Goal: Task Accomplishment & Management: Manage account settings

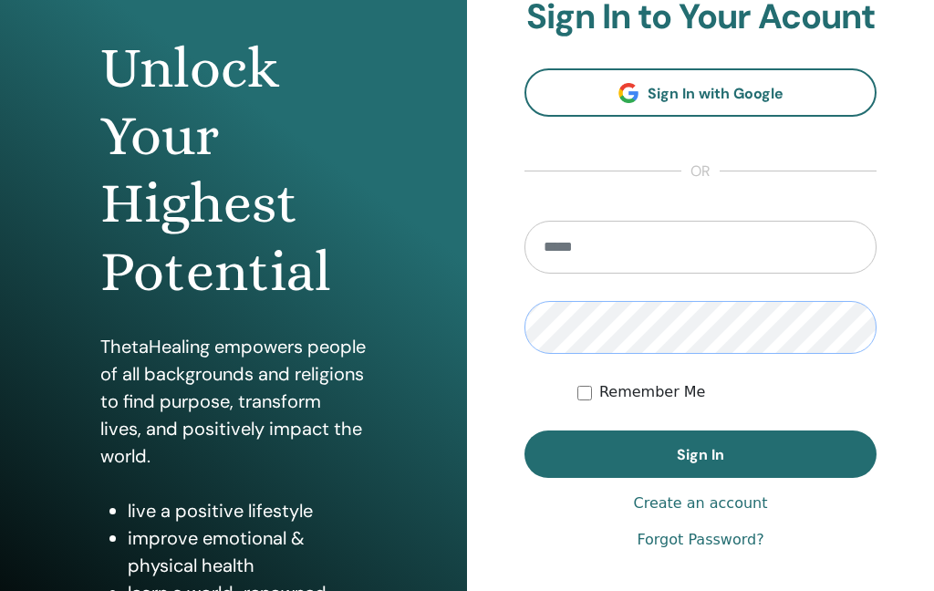
scroll to position [163, 0]
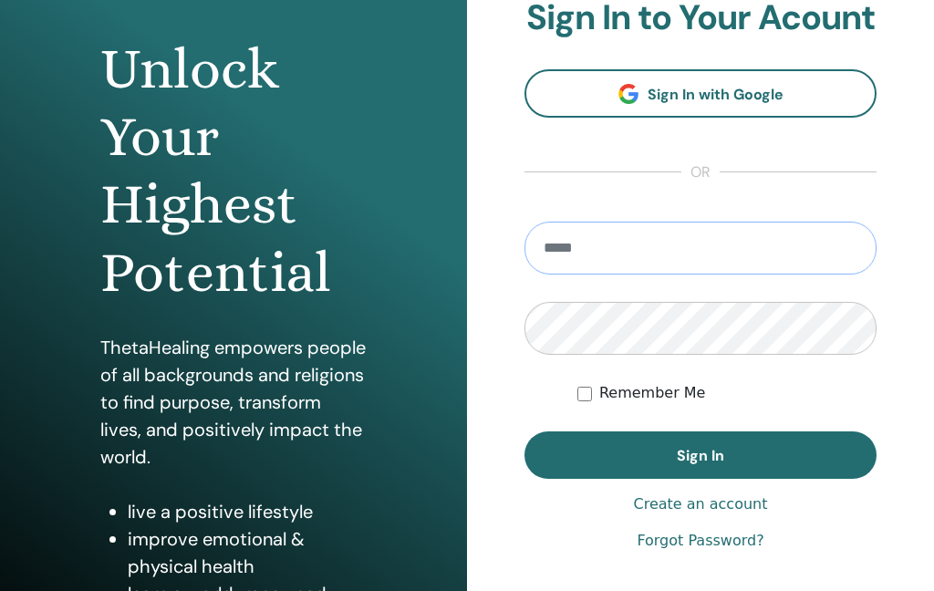
click at [641, 265] on input "email" at bounding box center [701, 248] width 352 height 53
type input "**********"
click at [697, 446] on span "Sign In" at bounding box center [700, 455] width 47 height 19
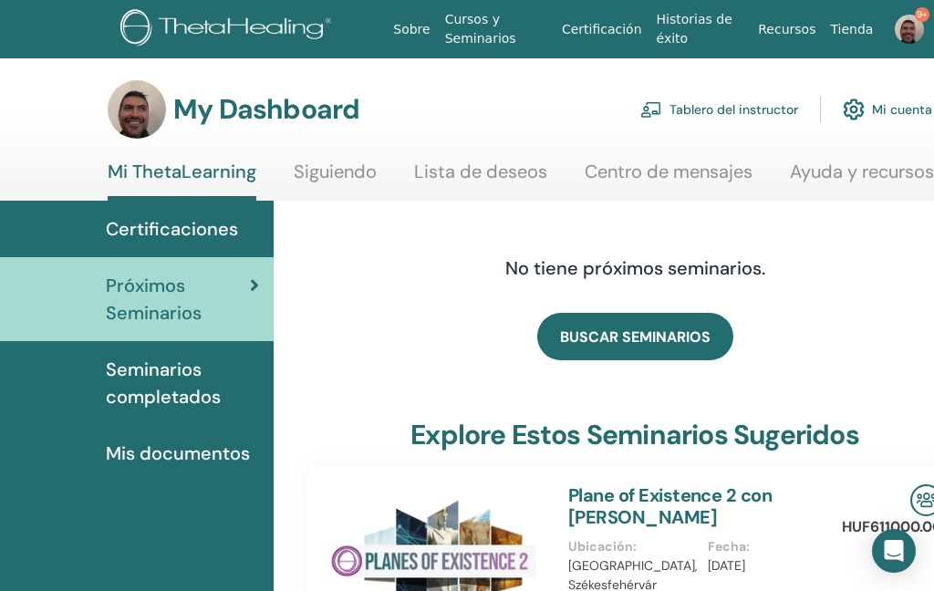
click at [757, 110] on link "Tablero del instructor" at bounding box center [720, 109] width 158 height 40
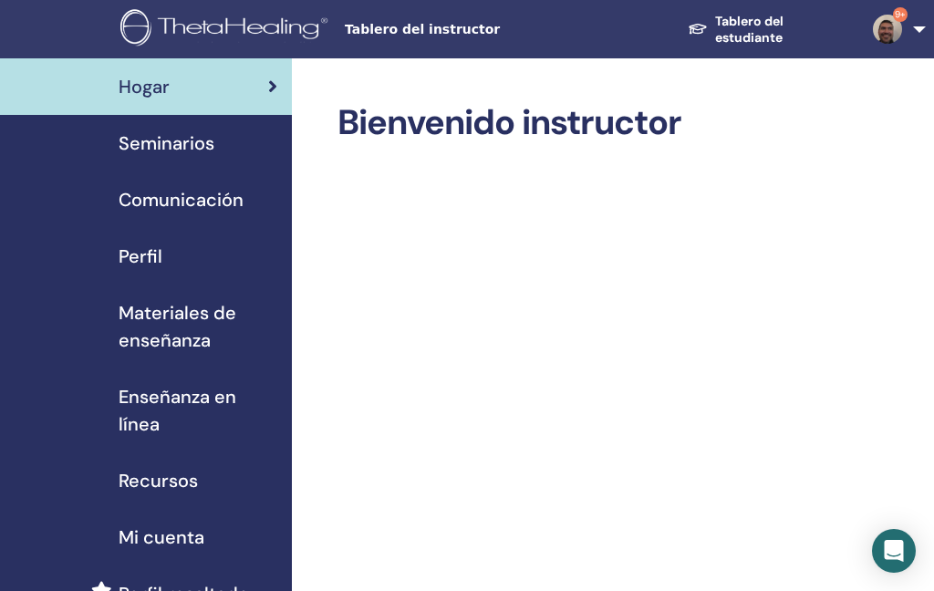
click at [157, 139] on span "Seminarios" at bounding box center [167, 143] width 96 height 27
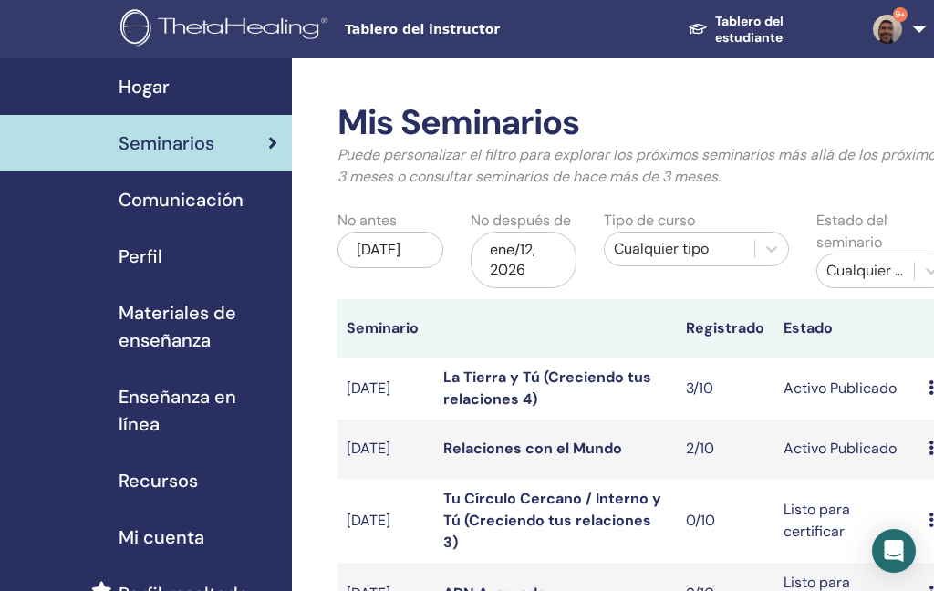
click at [376, 261] on div "jul/12, 2025" at bounding box center [391, 250] width 106 height 37
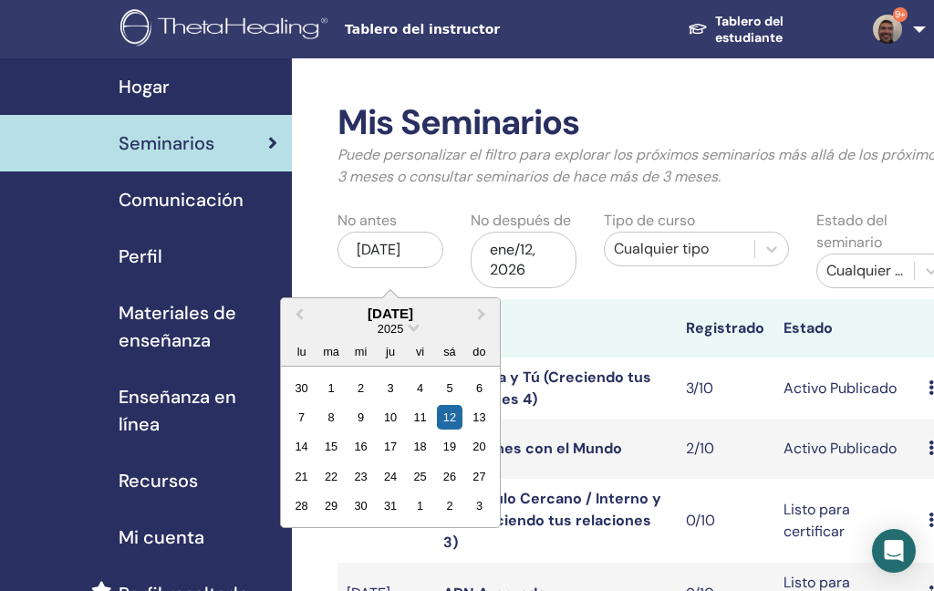
click at [303, 308] on button "Previous Month" at bounding box center [297, 314] width 29 height 29
click at [299, 310] on span "Previous Month" at bounding box center [299, 313] width 0 height 19
click at [299, 316] on span "Previous Month" at bounding box center [299, 313] width 0 height 19
click at [299, 315] on span "Previous Month" at bounding box center [299, 313] width 0 height 19
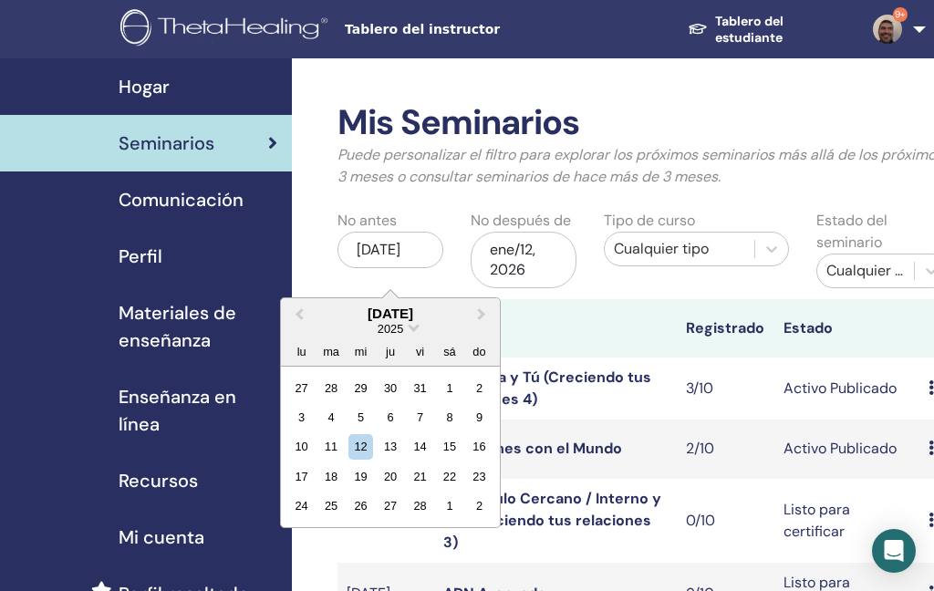
click at [299, 320] on button "Previous Month" at bounding box center [297, 314] width 29 height 29
click at [299, 319] on button "Previous Month" at bounding box center [297, 314] width 29 height 29
click at [298, 317] on button "Previous Month" at bounding box center [297, 314] width 29 height 29
click at [299, 314] on span "Previous Month" at bounding box center [299, 313] width 0 height 19
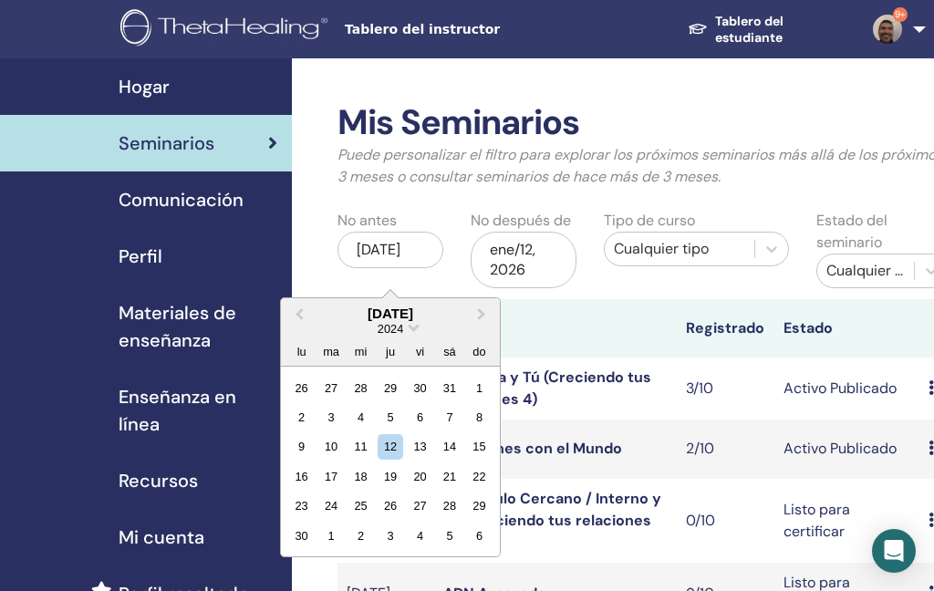
click at [299, 314] on span "Previous Month" at bounding box center [299, 313] width 0 height 19
click at [299, 313] on span "Previous Month" at bounding box center [299, 313] width 0 height 19
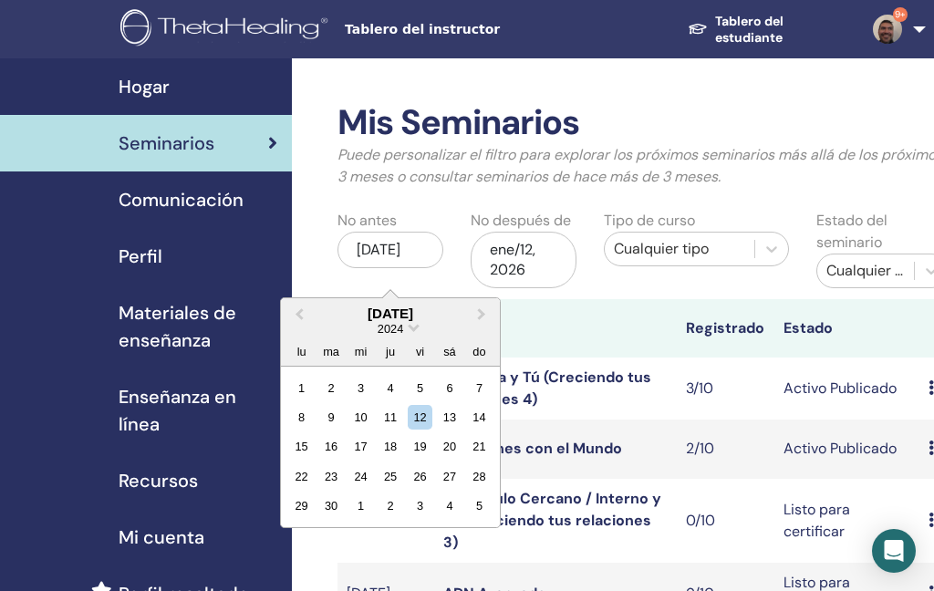
click at [299, 316] on span "Previous Month" at bounding box center [299, 313] width 0 height 19
click at [299, 315] on span "Previous Month" at bounding box center [299, 313] width 0 height 19
click at [299, 314] on span "Previous Month" at bounding box center [299, 313] width 0 height 19
click at [299, 313] on span "Previous Month" at bounding box center [299, 313] width 0 height 19
click at [299, 314] on span "Previous Month" at bounding box center [299, 313] width 0 height 19
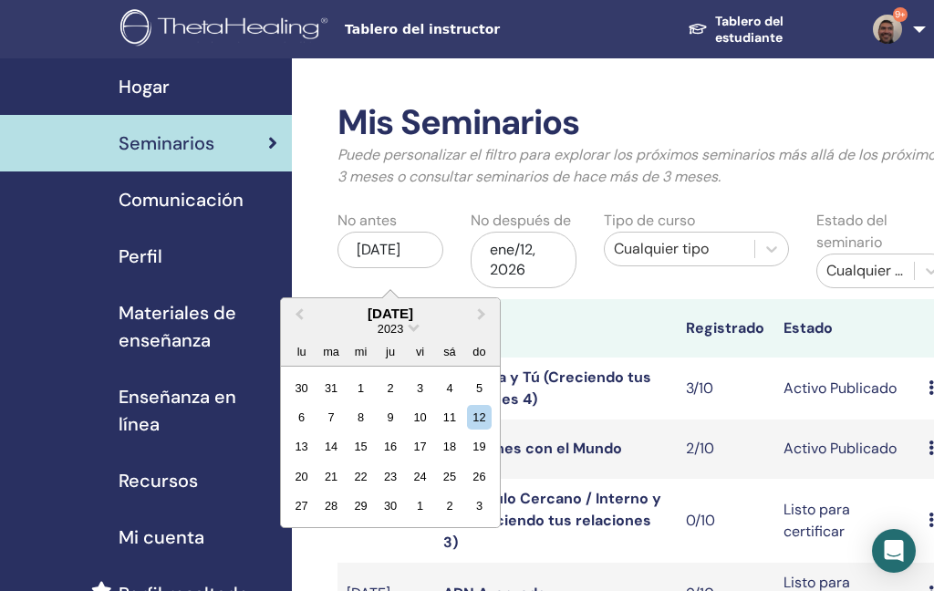
click at [299, 313] on span "Previous Month" at bounding box center [299, 313] width 0 height 19
click at [299, 314] on span "Previous Month" at bounding box center [299, 313] width 0 height 19
click at [299, 313] on span "Previous Month" at bounding box center [299, 313] width 0 height 19
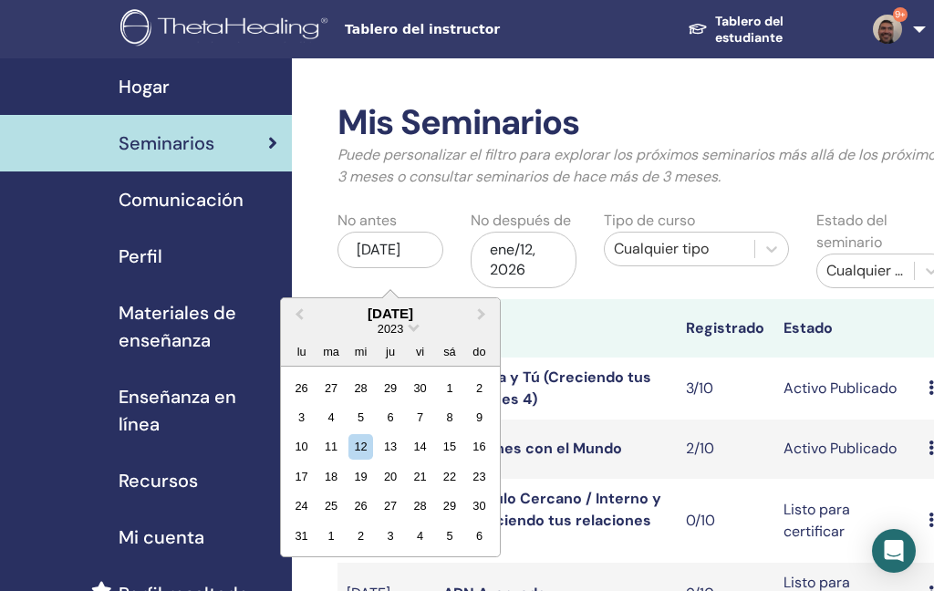
click at [299, 311] on span "Previous Month" at bounding box center [299, 313] width 0 height 19
click at [299, 310] on span "Previous Month" at bounding box center [299, 313] width 0 height 19
click at [308, 308] on button "Previous Month" at bounding box center [297, 314] width 29 height 29
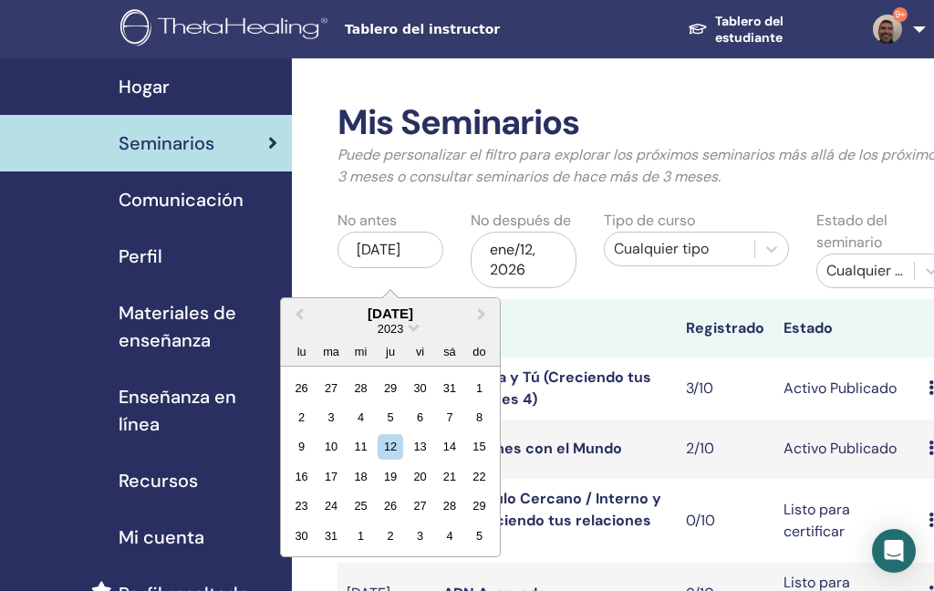
click at [307, 308] on button "Previous Month" at bounding box center [297, 314] width 29 height 29
click at [299, 310] on span "Previous Month" at bounding box center [299, 313] width 0 height 19
click at [299, 309] on span "Previous Month" at bounding box center [299, 313] width 0 height 19
click at [299, 310] on span "Previous Month" at bounding box center [299, 313] width 0 height 19
click at [299, 309] on span "Previous Month" at bounding box center [299, 313] width 0 height 19
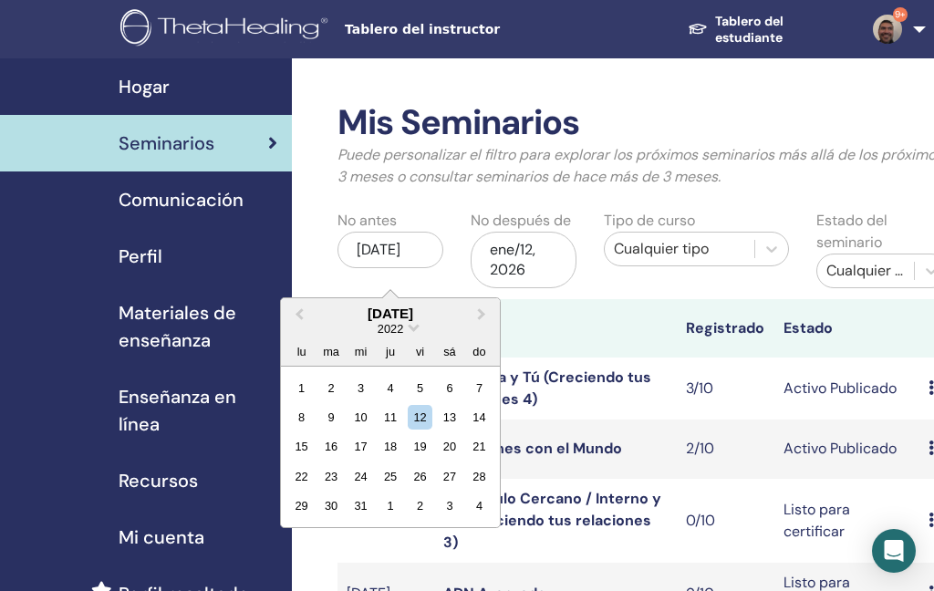
click at [299, 311] on span "Previous Month" at bounding box center [299, 313] width 0 height 19
click at [299, 310] on span "Previous Month" at bounding box center [299, 313] width 0 height 19
click at [299, 311] on span "Previous Month" at bounding box center [299, 313] width 0 height 19
click at [299, 309] on span "Previous Month" at bounding box center [299, 313] width 0 height 19
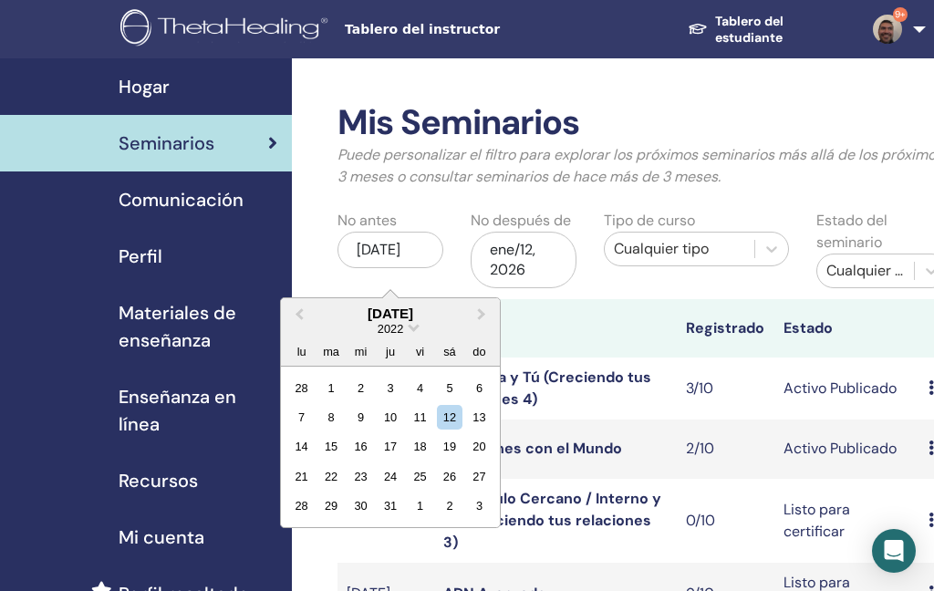
click at [299, 309] on span "Previous Month" at bounding box center [299, 313] width 0 height 19
click at [303, 308] on button "Previous Month" at bounding box center [297, 314] width 29 height 29
click at [305, 308] on button "Previous Month" at bounding box center [297, 314] width 29 height 29
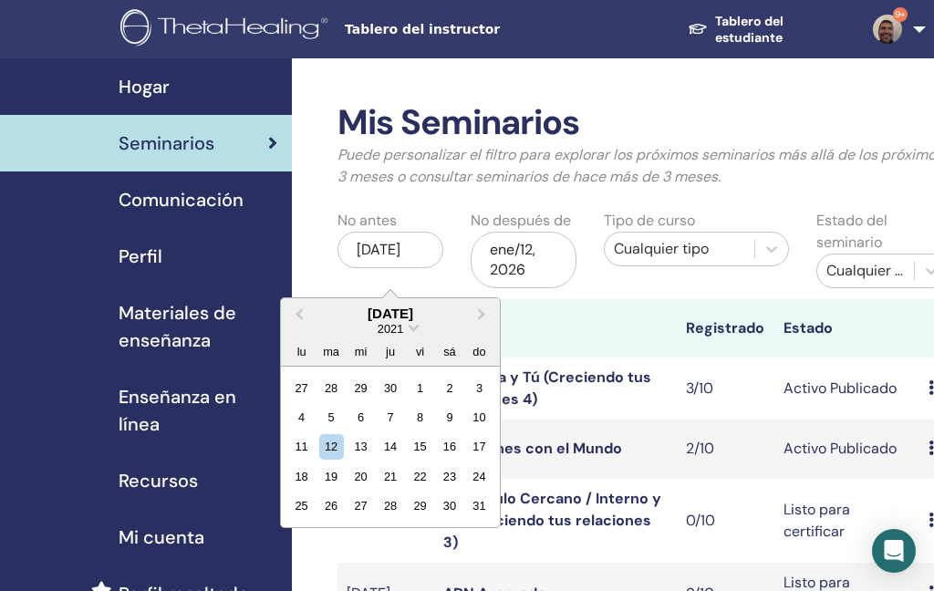
click at [308, 311] on button "Previous Month" at bounding box center [297, 314] width 29 height 29
click at [308, 310] on button "Previous Month" at bounding box center [297, 314] width 29 height 29
click at [299, 312] on span "Previous Month" at bounding box center [299, 313] width 0 height 19
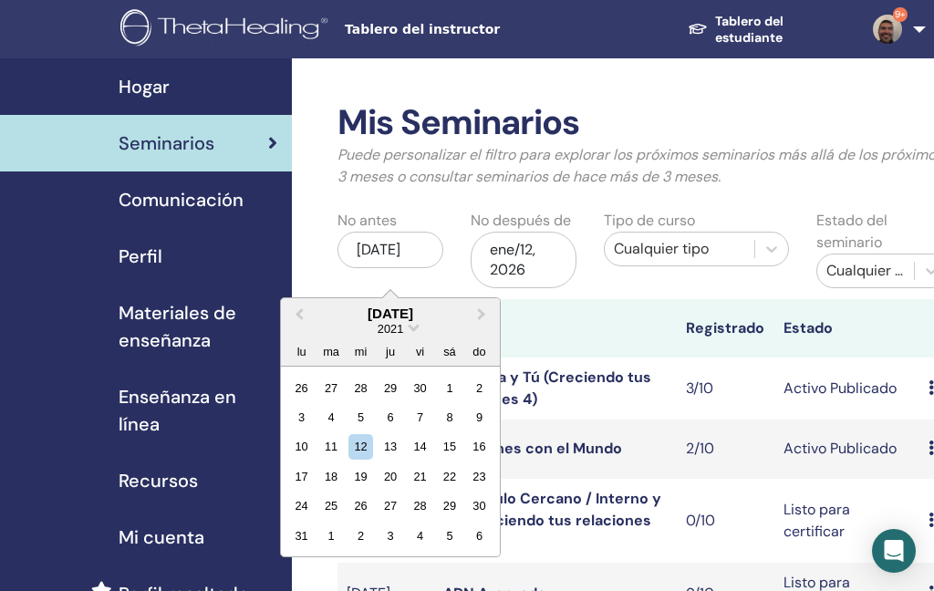
click at [306, 311] on button "Previous Month" at bounding box center [297, 314] width 29 height 29
click at [308, 311] on button "Previous Month" at bounding box center [297, 314] width 29 height 29
click at [307, 310] on button "Previous Month" at bounding box center [297, 314] width 29 height 29
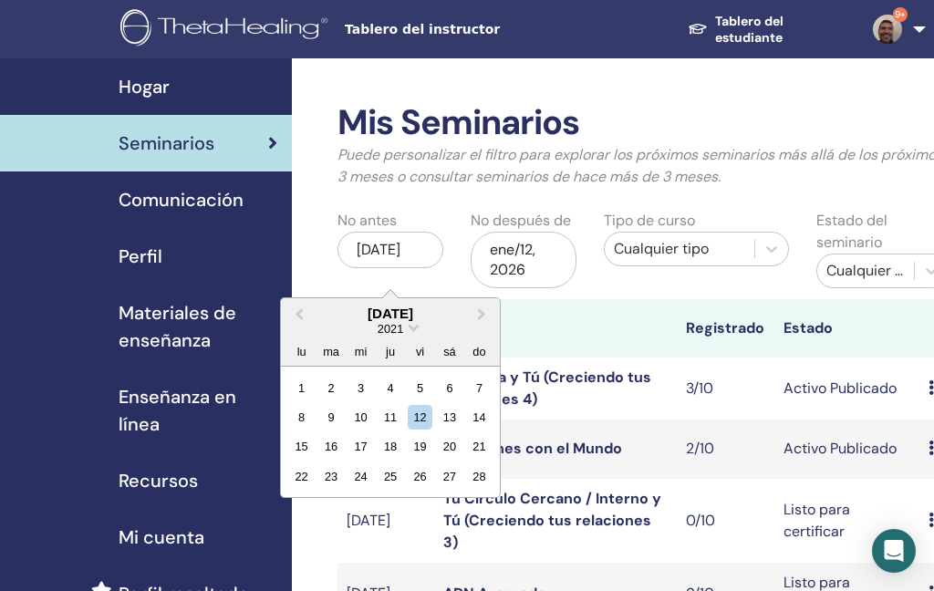
click at [299, 310] on span "Previous Month" at bounding box center [299, 313] width 0 height 19
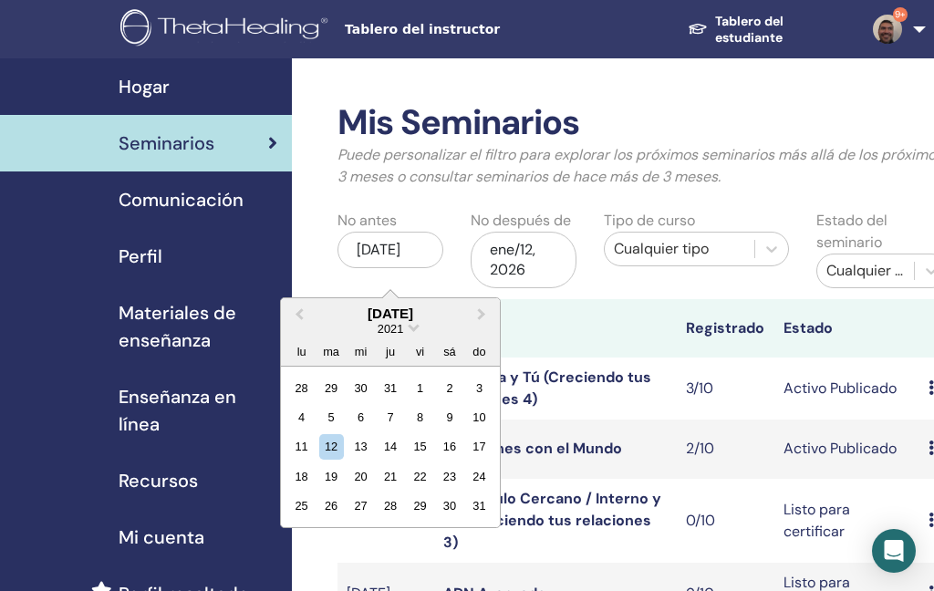
click at [299, 310] on span "Previous Month" at bounding box center [299, 313] width 0 height 19
click at [305, 309] on button "Previous Month" at bounding box center [297, 314] width 29 height 29
click at [308, 303] on button "Previous Month" at bounding box center [297, 314] width 29 height 29
click at [314, 309] on div "octubre 2020" at bounding box center [390, 314] width 219 height 16
click at [299, 311] on span "Previous Month" at bounding box center [299, 313] width 0 height 19
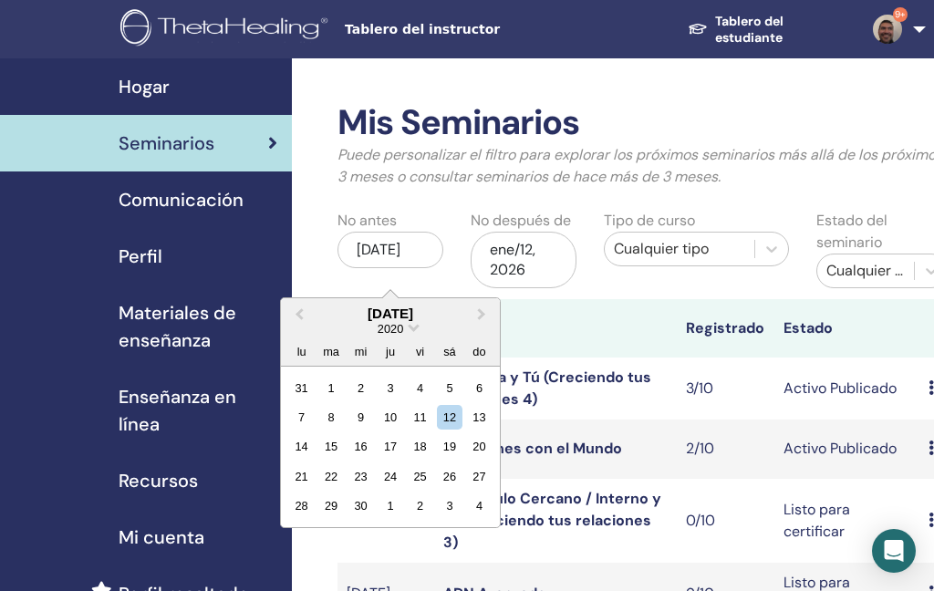
click at [299, 310] on span "Previous Month" at bounding box center [299, 313] width 0 height 19
click at [307, 306] on button "Previous Month" at bounding box center [297, 314] width 29 height 29
click at [306, 306] on button "Previous Month" at bounding box center [297, 314] width 29 height 29
click at [304, 307] on button "Previous Month" at bounding box center [297, 314] width 29 height 29
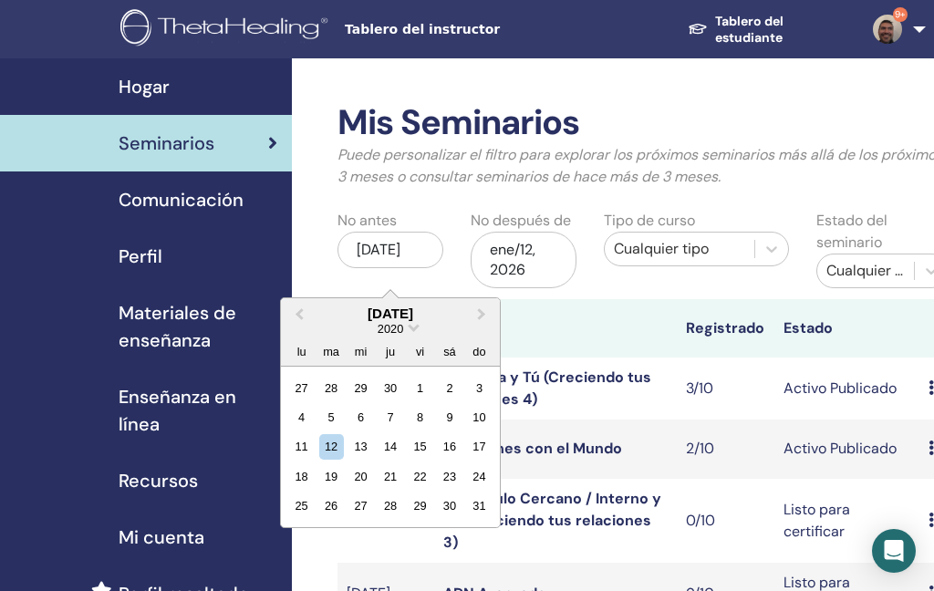
click at [303, 305] on button "Previous Month" at bounding box center [297, 314] width 29 height 29
click at [299, 309] on span "Previous Month" at bounding box center [299, 313] width 0 height 19
click at [299, 310] on span "Previous Month" at bounding box center [299, 313] width 0 height 19
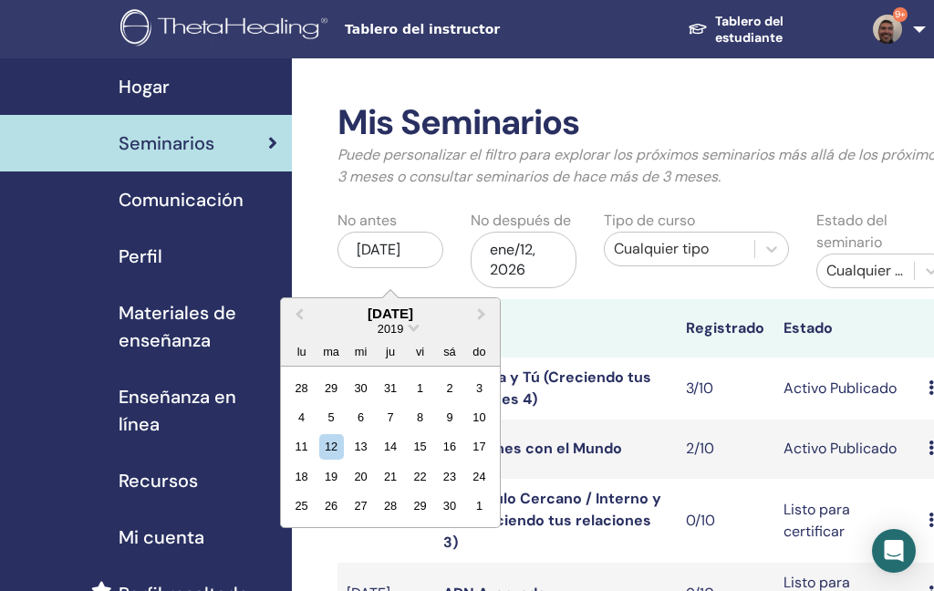
click at [299, 309] on span "Previous Month" at bounding box center [299, 313] width 0 height 19
click at [299, 312] on span "Previous Month" at bounding box center [299, 313] width 0 height 19
click at [299, 311] on span "Previous Month" at bounding box center [299, 313] width 0 height 19
click at [301, 308] on button "Previous Month" at bounding box center [297, 314] width 29 height 29
click at [300, 307] on button "Previous Month" at bounding box center [297, 314] width 29 height 29
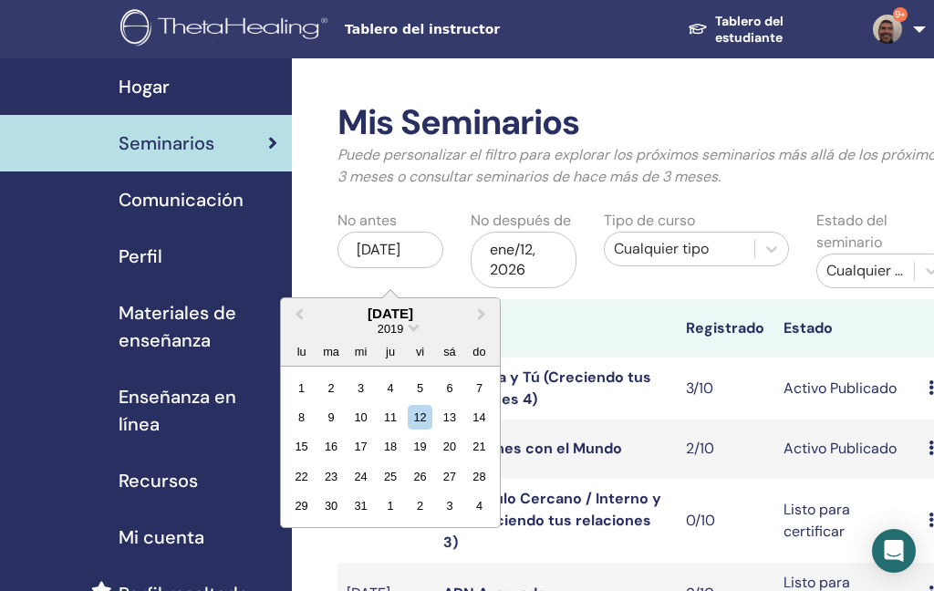
click at [298, 308] on button "Previous Month" at bounding box center [297, 314] width 29 height 29
click at [299, 305] on button "Previous Month" at bounding box center [297, 314] width 29 height 29
click at [298, 305] on button "Previous Month" at bounding box center [297, 314] width 29 height 29
click at [301, 306] on button "Previous Month" at bounding box center [297, 314] width 29 height 29
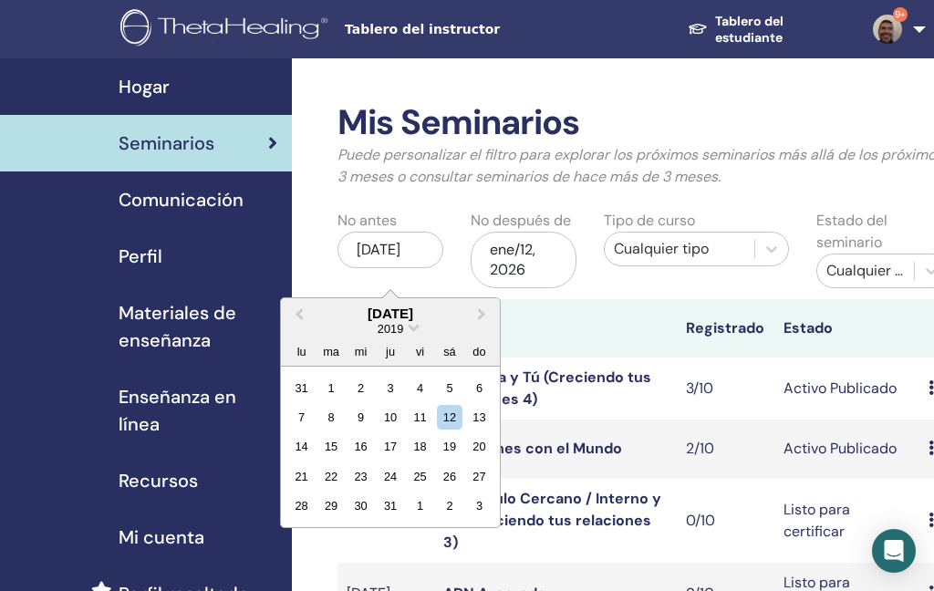
click at [300, 305] on button "Previous Month" at bounding box center [297, 314] width 29 height 29
click at [301, 306] on button "Previous Month" at bounding box center [297, 314] width 29 height 29
click at [301, 305] on button "Previous Month" at bounding box center [297, 314] width 29 height 29
click at [300, 307] on button "Previous Month" at bounding box center [297, 314] width 29 height 29
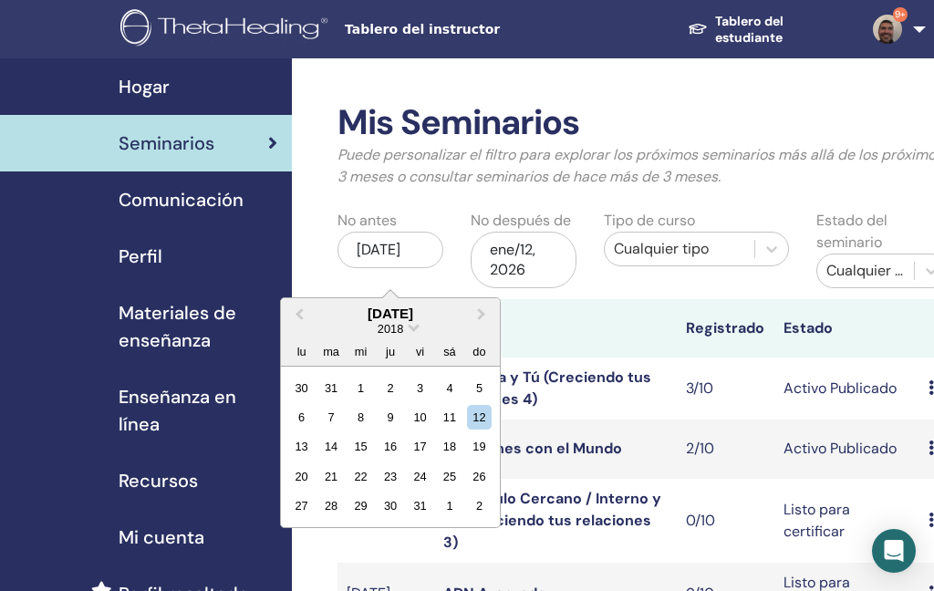
click at [303, 308] on button "Previous Month" at bounding box center [297, 314] width 29 height 29
click at [299, 308] on span "Previous Month" at bounding box center [299, 313] width 0 height 19
click at [300, 308] on button "Previous Month" at bounding box center [297, 314] width 29 height 29
click at [299, 308] on button "Previous Month" at bounding box center [297, 314] width 29 height 29
click at [299, 311] on span "Previous Month" at bounding box center [299, 313] width 0 height 19
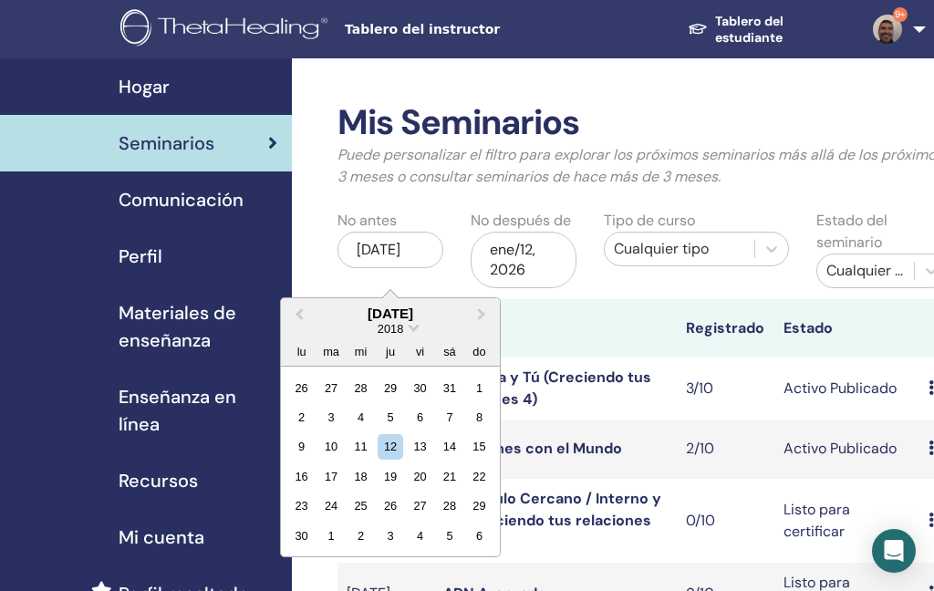
click at [298, 310] on button "Previous Month" at bounding box center [297, 314] width 29 height 29
click at [297, 312] on button "Previous Month" at bounding box center [297, 314] width 29 height 29
click at [300, 322] on button "Previous Month" at bounding box center [297, 314] width 29 height 29
click at [299, 321] on button "Previous Month" at bounding box center [297, 314] width 29 height 29
click at [296, 319] on button "Previous Month" at bounding box center [297, 314] width 29 height 29
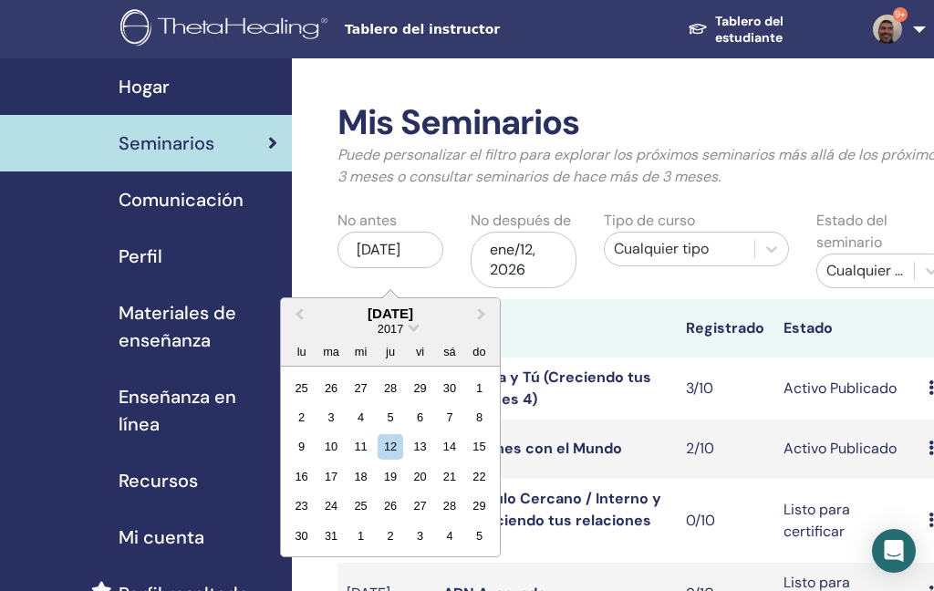
click at [481, 384] on div "1" at bounding box center [479, 387] width 25 height 25
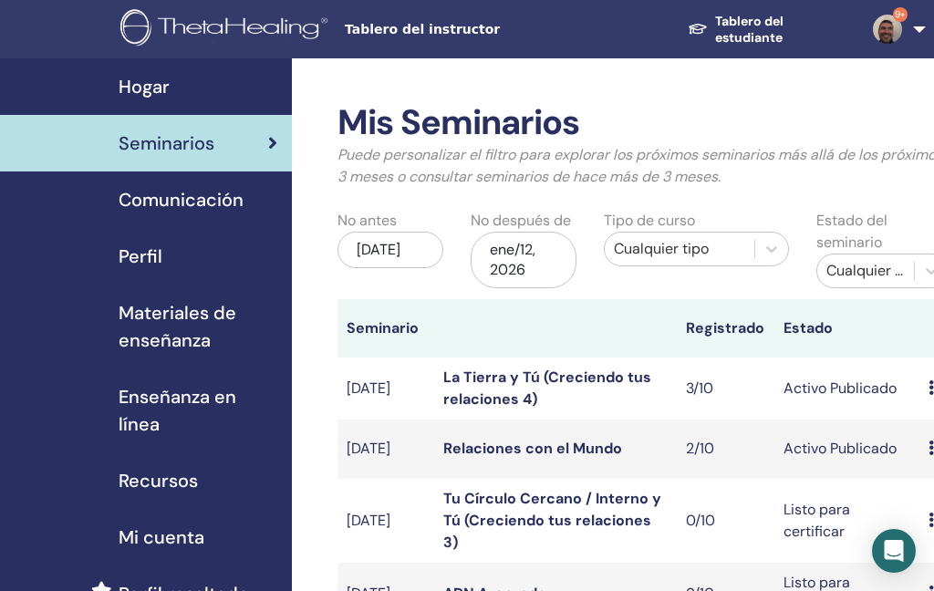
click at [496, 265] on div "ene/12, 2026" at bounding box center [524, 260] width 106 height 57
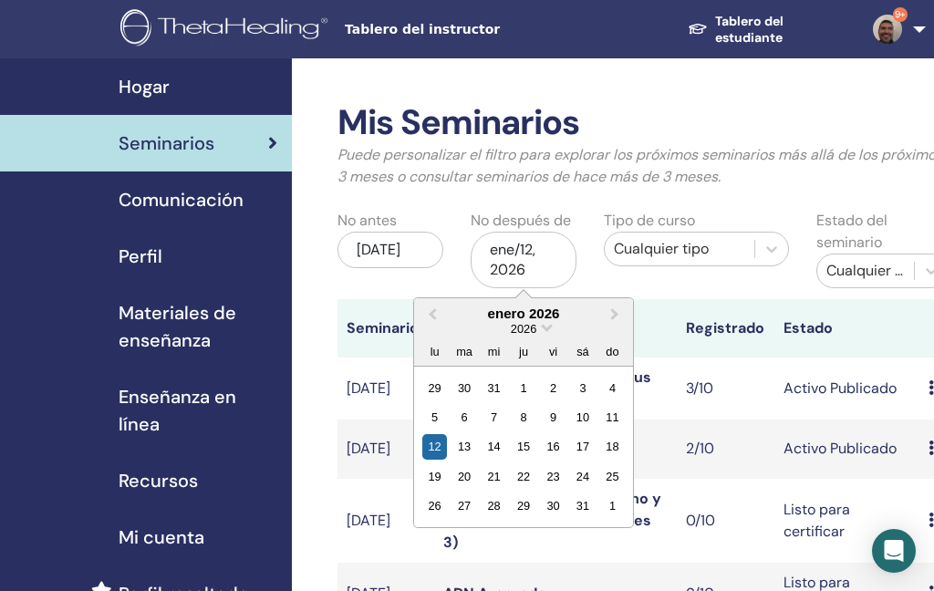
click at [432, 328] on button "Previous Month" at bounding box center [430, 314] width 29 height 29
click at [432, 327] on button "Previous Month" at bounding box center [430, 314] width 29 height 29
click at [444, 315] on button "Previous Month" at bounding box center [430, 314] width 29 height 29
click at [443, 315] on button "Previous Month" at bounding box center [430, 314] width 29 height 29
click at [441, 312] on button "Previous Month" at bounding box center [430, 314] width 29 height 29
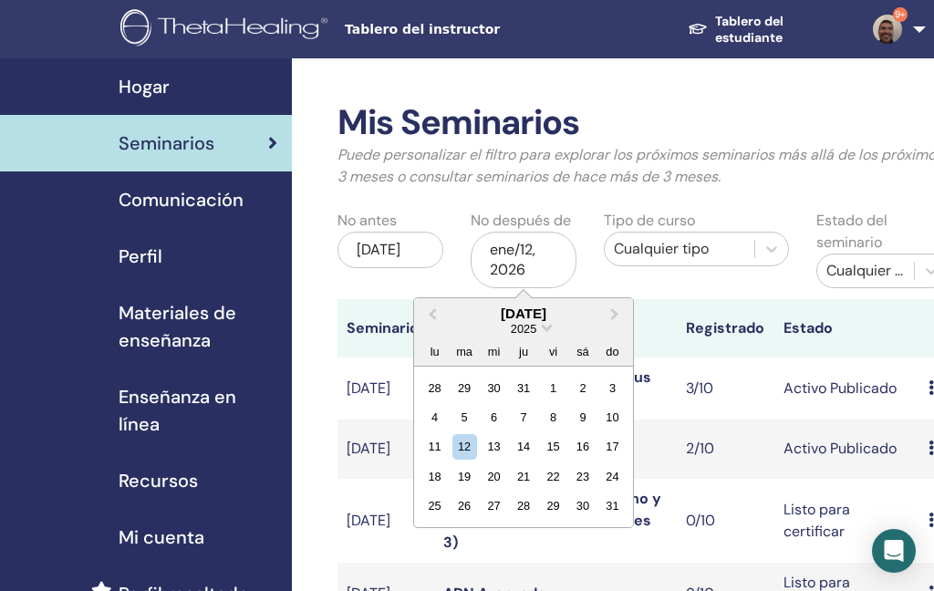
click at [441, 311] on button "Previous Month" at bounding box center [430, 314] width 29 height 29
click at [441, 314] on button "Previous Month" at bounding box center [430, 314] width 29 height 29
click at [440, 314] on button "Previous Month" at bounding box center [430, 314] width 29 height 29
click at [437, 317] on button "Previous Month" at bounding box center [430, 314] width 29 height 29
click at [433, 316] on span "Previous Month" at bounding box center [433, 313] width 0 height 19
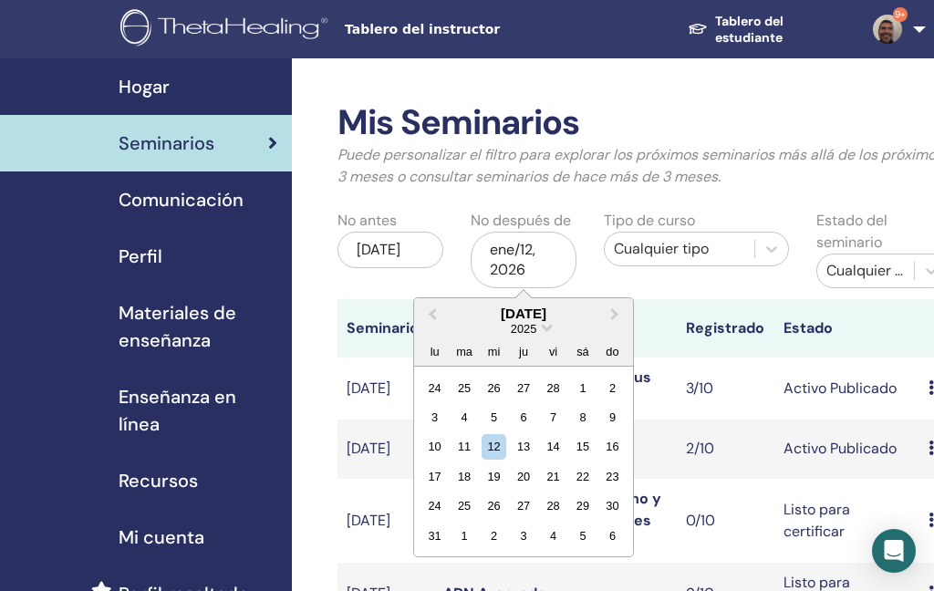
click at [433, 315] on span "Previous Month" at bounding box center [433, 313] width 0 height 19
click at [433, 314] on span "Previous Month" at bounding box center [433, 313] width 0 height 19
click at [443, 312] on button "Previous Month" at bounding box center [430, 314] width 29 height 29
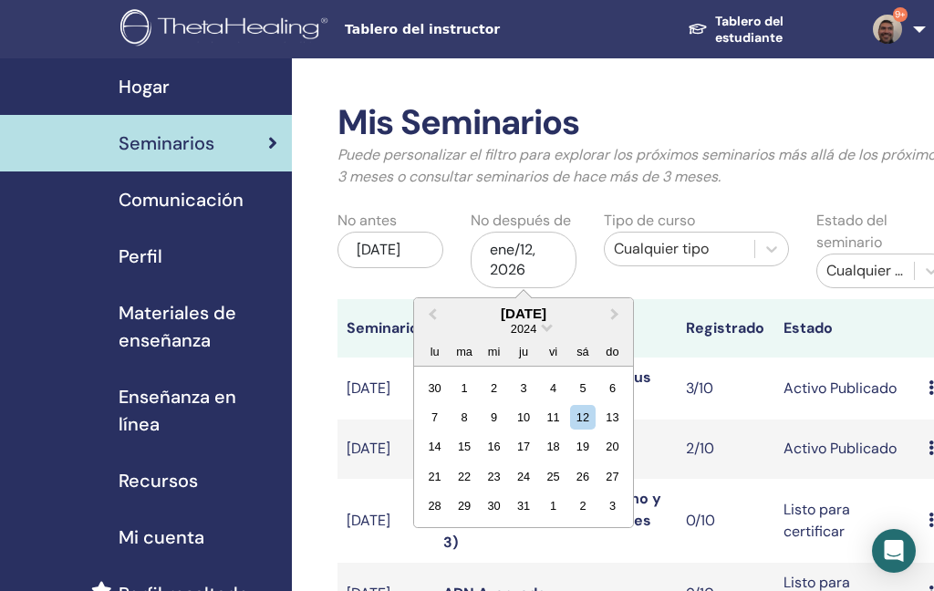
click at [442, 311] on button "Previous Month" at bounding box center [430, 314] width 29 height 29
click at [438, 310] on button "Previous Month" at bounding box center [430, 314] width 29 height 29
click at [433, 310] on span "Previous Month" at bounding box center [433, 313] width 0 height 19
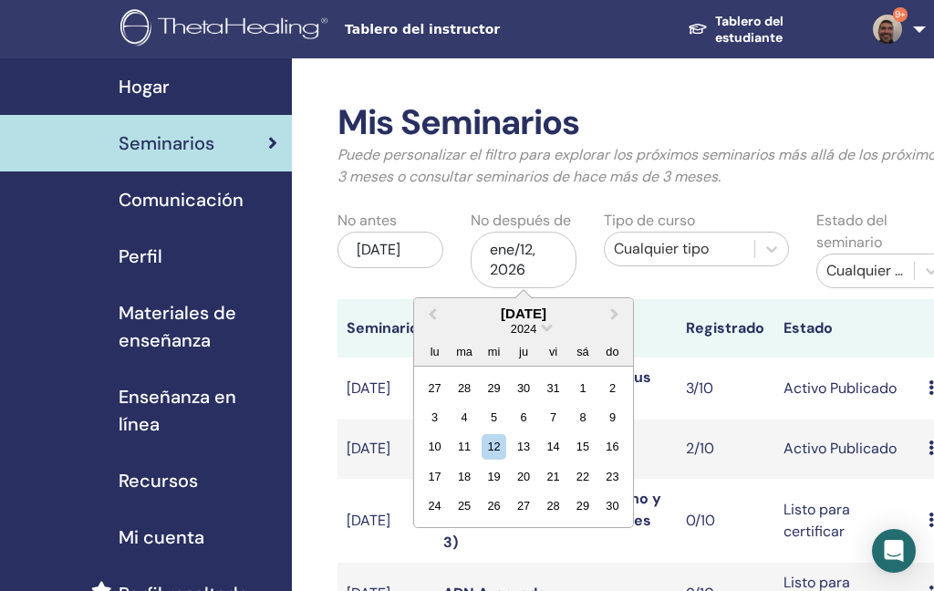
click at [438, 309] on button "Previous Month" at bounding box center [430, 314] width 29 height 29
click at [437, 309] on button "Previous Month" at bounding box center [430, 314] width 29 height 29
click at [437, 308] on button "Previous Month" at bounding box center [430, 314] width 29 height 29
click at [438, 306] on button "Previous Month" at bounding box center [430, 314] width 29 height 29
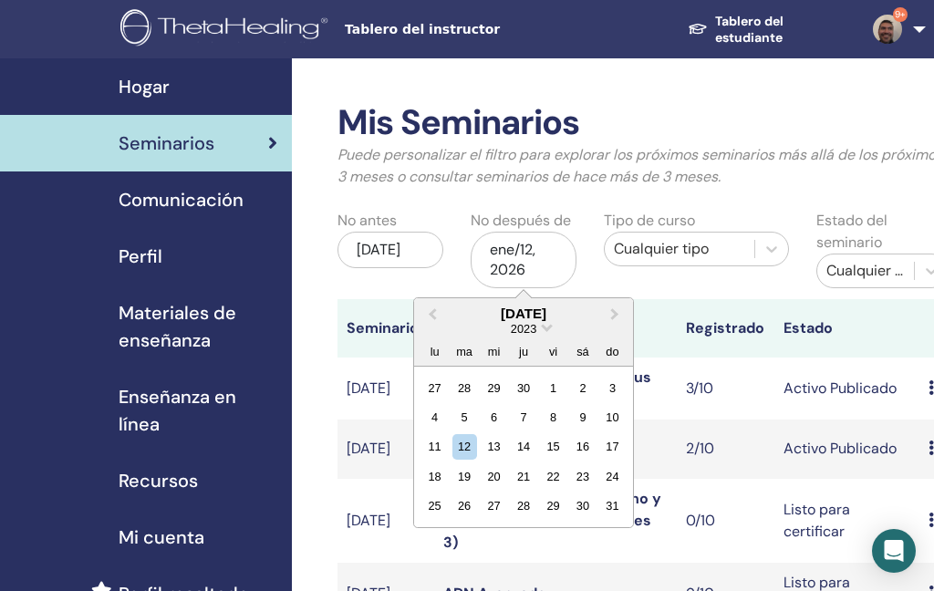
click at [438, 305] on button "Previous Month" at bounding box center [430, 314] width 29 height 29
click at [437, 306] on button "Previous Month" at bounding box center [430, 314] width 29 height 29
click at [437, 308] on button "Previous Month" at bounding box center [430, 314] width 29 height 29
click at [437, 307] on button "Previous Month" at bounding box center [430, 314] width 29 height 29
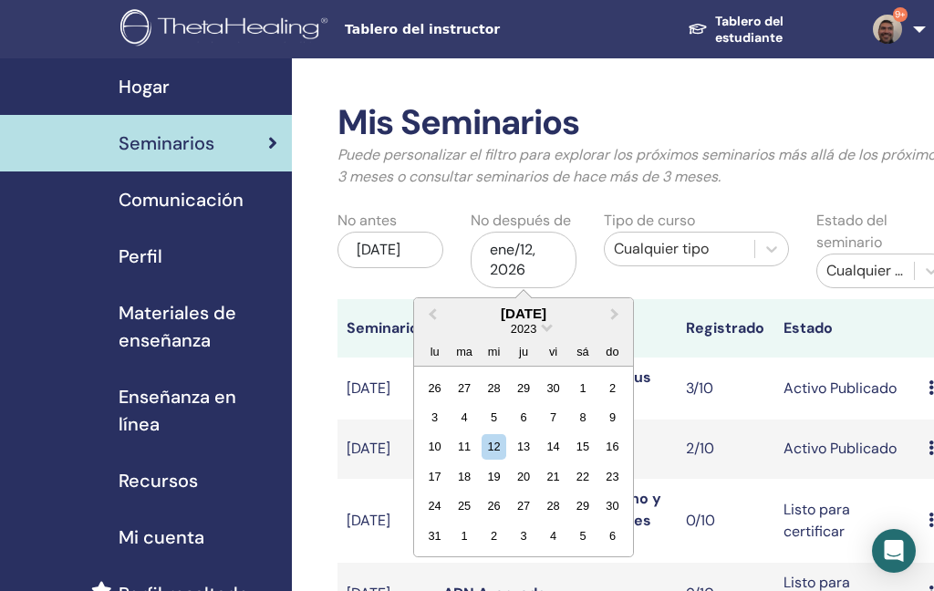
click at [440, 306] on button "Previous Month" at bounding box center [430, 314] width 29 height 29
click at [439, 306] on button "Previous Month" at bounding box center [430, 314] width 29 height 29
click at [433, 309] on span "Previous Month" at bounding box center [433, 313] width 0 height 19
click at [437, 308] on button "Previous Month" at bounding box center [430, 314] width 29 height 29
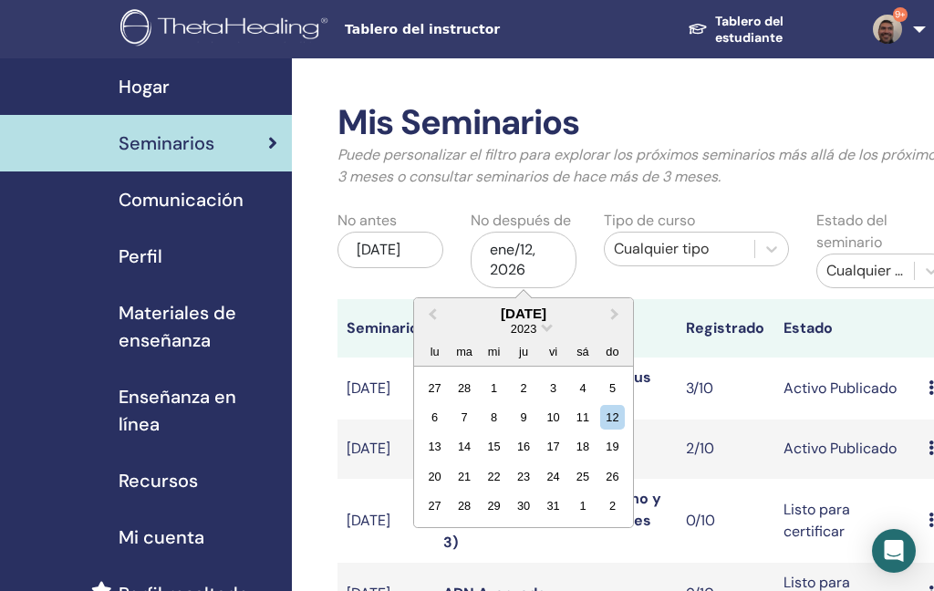
click at [437, 307] on button "Previous Month" at bounding box center [430, 314] width 29 height 29
click at [437, 308] on button "Previous Month" at bounding box center [430, 314] width 29 height 29
click at [438, 308] on button "Previous Month" at bounding box center [430, 314] width 29 height 29
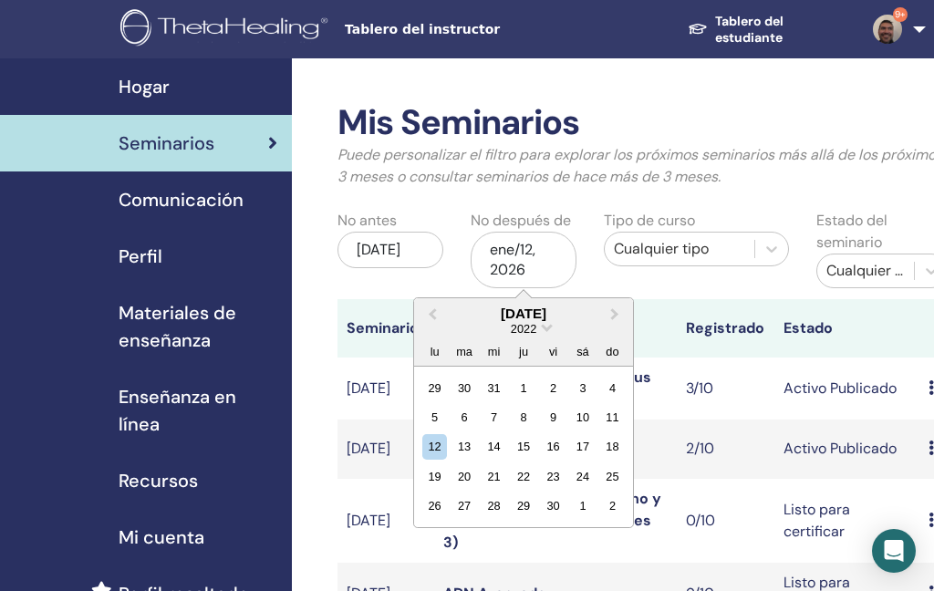
click at [439, 308] on button "Previous Month" at bounding box center [430, 314] width 29 height 29
click at [439, 307] on button "Previous Month" at bounding box center [430, 314] width 29 height 29
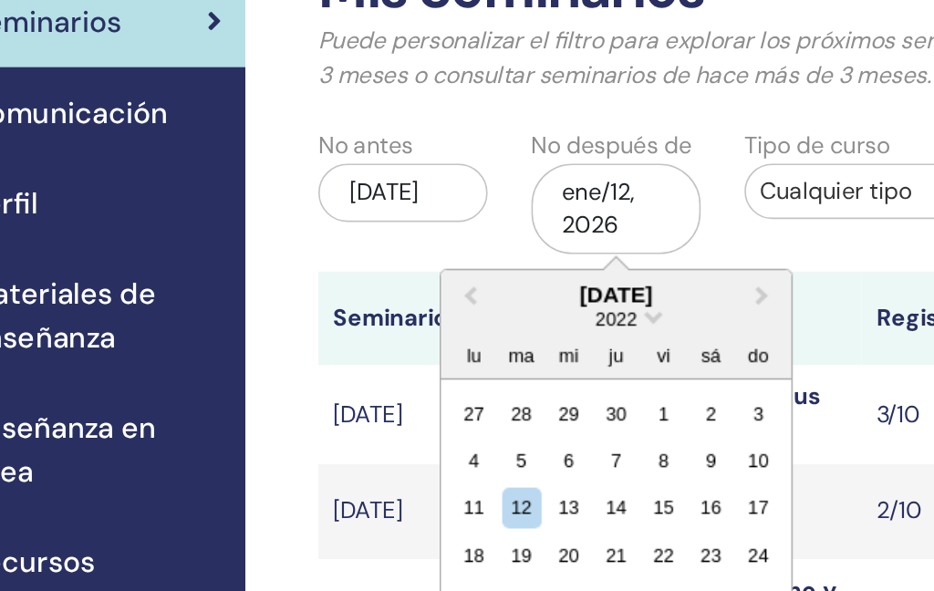
click at [338, 299] on th "Seminario" at bounding box center [386, 328] width 97 height 58
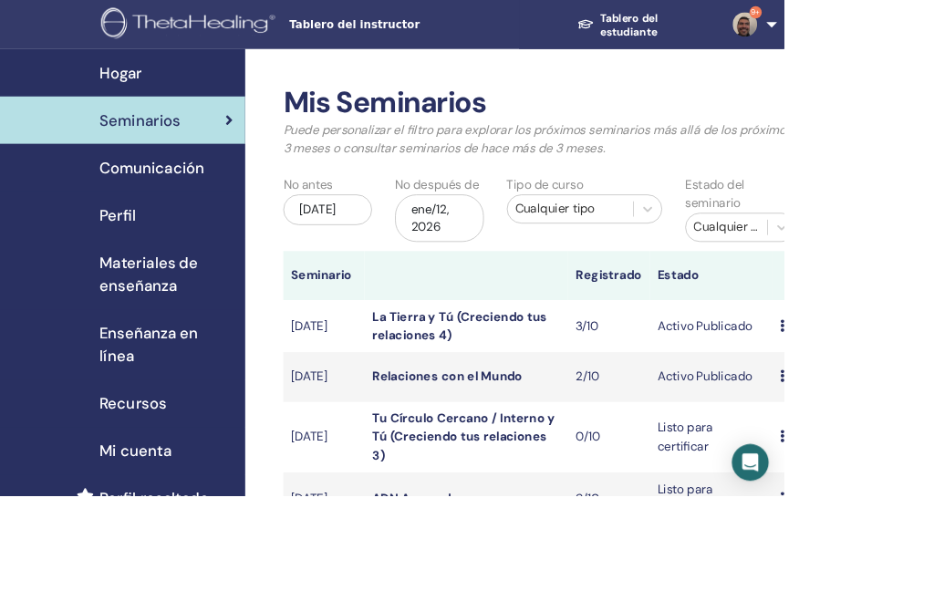
click at [515, 251] on div "ene/12, 2026" at bounding box center [524, 260] width 106 height 57
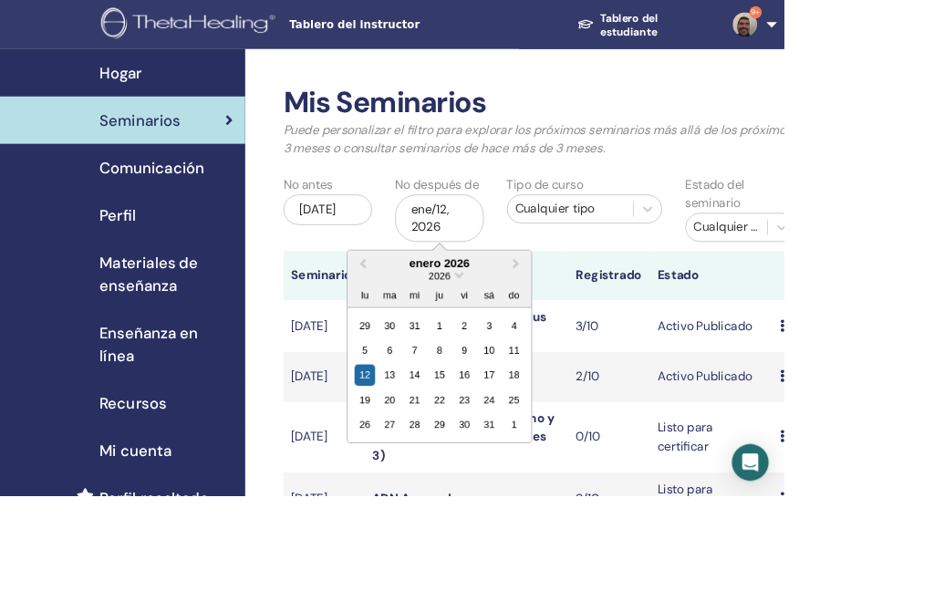
click at [437, 317] on button "Previous Month" at bounding box center [430, 314] width 29 height 29
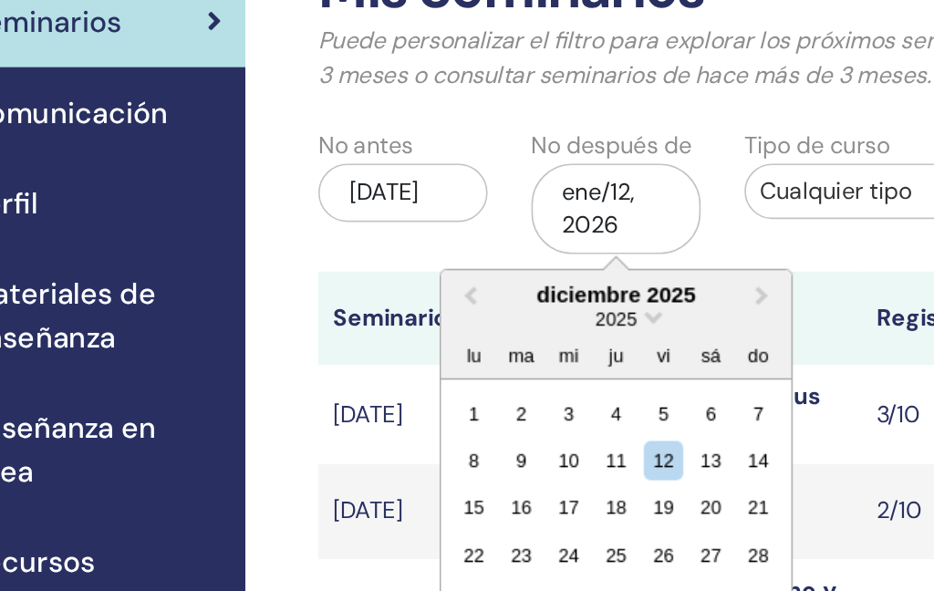
click at [416, 300] on button "Previous Month" at bounding box center [430, 314] width 29 height 29
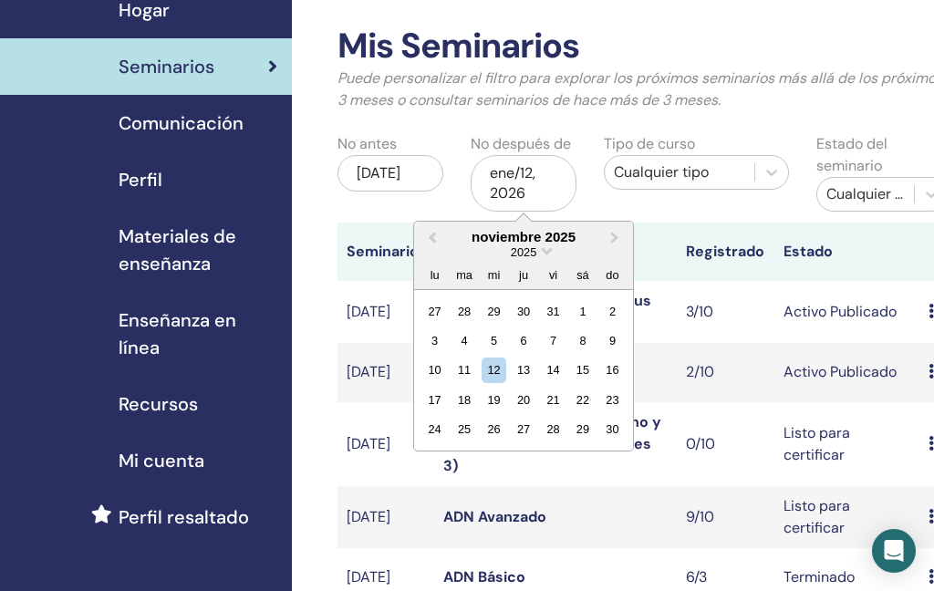
scroll to position [76, 0]
click at [440, 243] on button "Previous Month" at bounding box center [430, 238] width 29 height 29
click at [433, 238] on span "Previous Month" at bounding box center [433, 236] width 0 height 19
click at [433, 237] on span "Previous Month" at bounding box center [433, 236] width 0 height 19
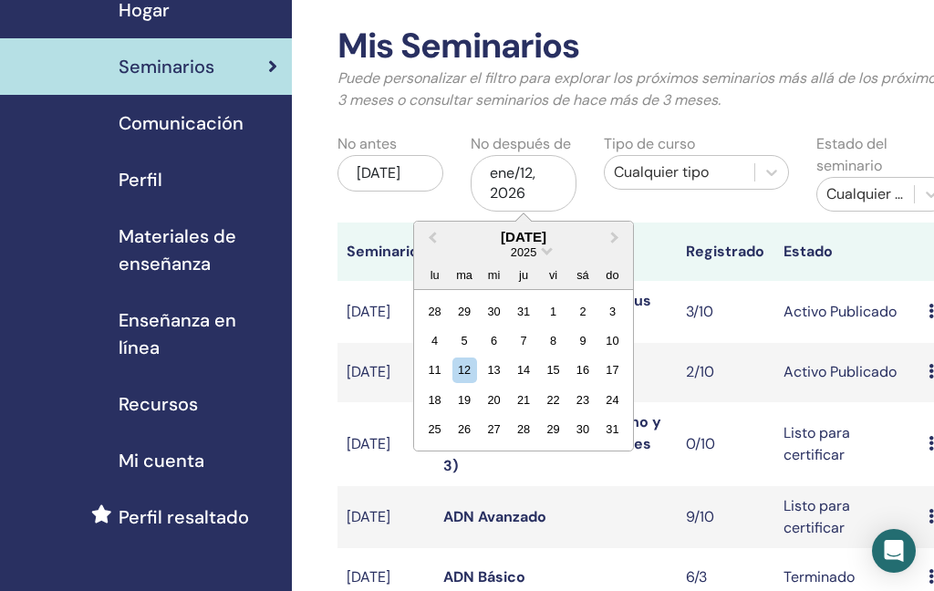
click at [432, 240] on button "Previous Month" at bounding box center [430, 238] width 29 height 29
click at [433, 238] on span "Previous Month" at bounding box center [433, 236] width 0 height 19
click at [433, 237] on span "Previous Month" at bounding box center [433, 236] width 0 height 19
click at [433, 236] on span "Previous Month" at bounding box center [433, 236] width 0 height 19
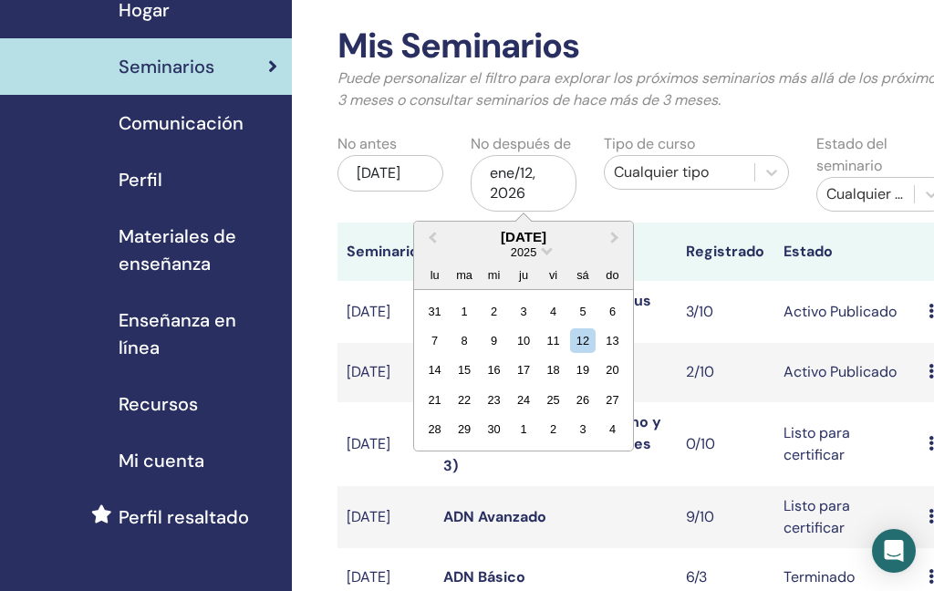
click at [433, 236] on span "Previous Month" at bounding box center [433, 236] width 0 height 19
click at [441, 239] on button "Previous Month" at bounding box center [430, 238] width 29 height 29
click at [440, 239] on button "Previous Month" at bounding box center [430, 238] width 29 height 29
click at [443, 240] on button "Previous Month" at bounding box center [430, 238] width 29 height 29
click at [442, 240] on button "Previous Month" at bounding box center [430, 238] width 29 height 29
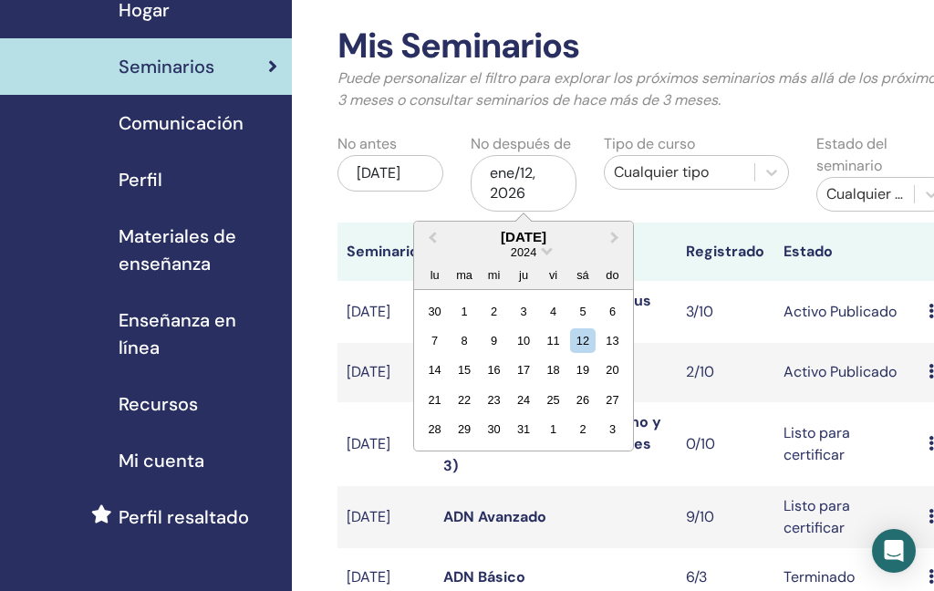
click at [443, 240] on button "Previous Month" at bounding box center [430, 238] width 29 height 29
click at [443, 239] on button "Previous Month" at bounding box center [430, 238] width 29 height 29
click at [442, 240] on button "Previous Month" at bounding box center [430, 238] width 29 height 29
click at [441, 239] on button "Previous Month" at bounding box center [430, 238] width 29 height 29
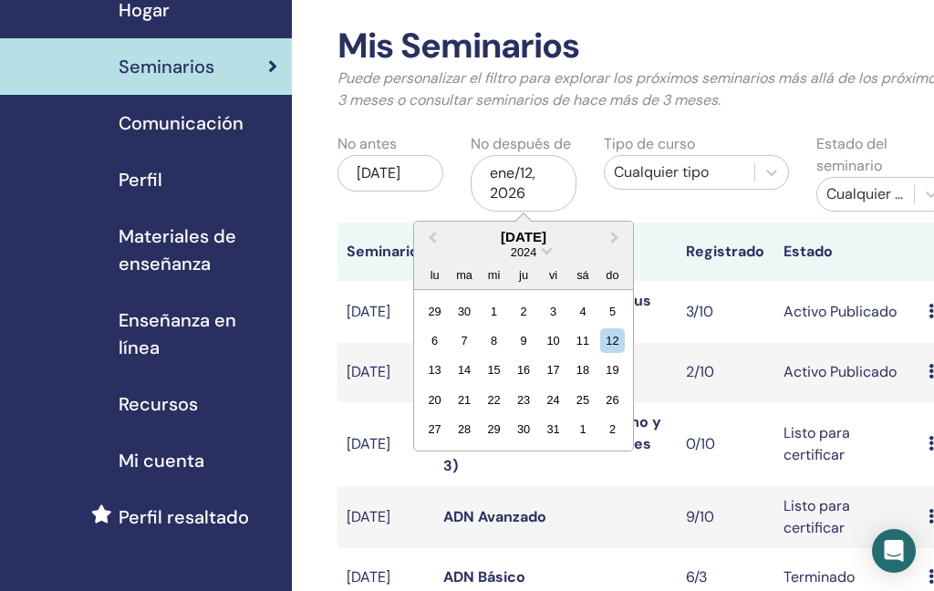
click at [441, 238] on button "Previous Month" at bounding box center [430, 238] width 29 height 29
click at [441, 239] on button "Previous Month" at bounding box center [430, 238] width 29 height 29
click at [440, 239] on button "Previous Month" at bounding box center [430, 238] width 29 height 29
click at [441, 240] on button "Previous Month" at bounding box center [430, 238] width 29 height 29
click at [440, 239] on button "Previous Month" at bounding box center [430, 238] width 29 height 29
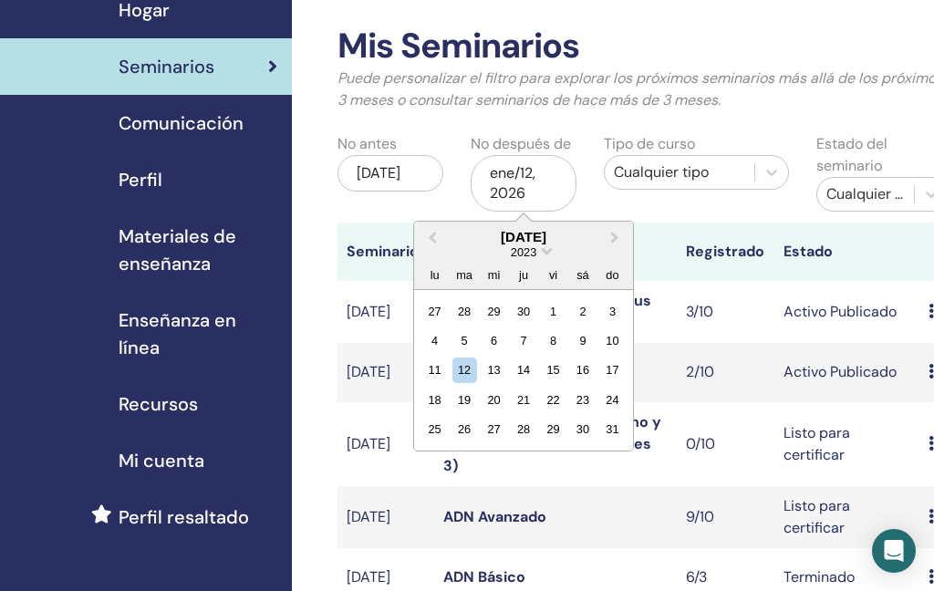
click at [438, 240] on button "Previous Month" at bounding box center [430, 238] width 29 height 29
click at [441, 240] on button "Previous Month" at bounding box center [430, 238] width 29 height 29
click at [440, 239] on button "Previous Month" at bounding box center [430, 238] width 29 height 29
click at [439, 238] on button "Previous Month" at bounding box center [430, 238] width 29 height 29
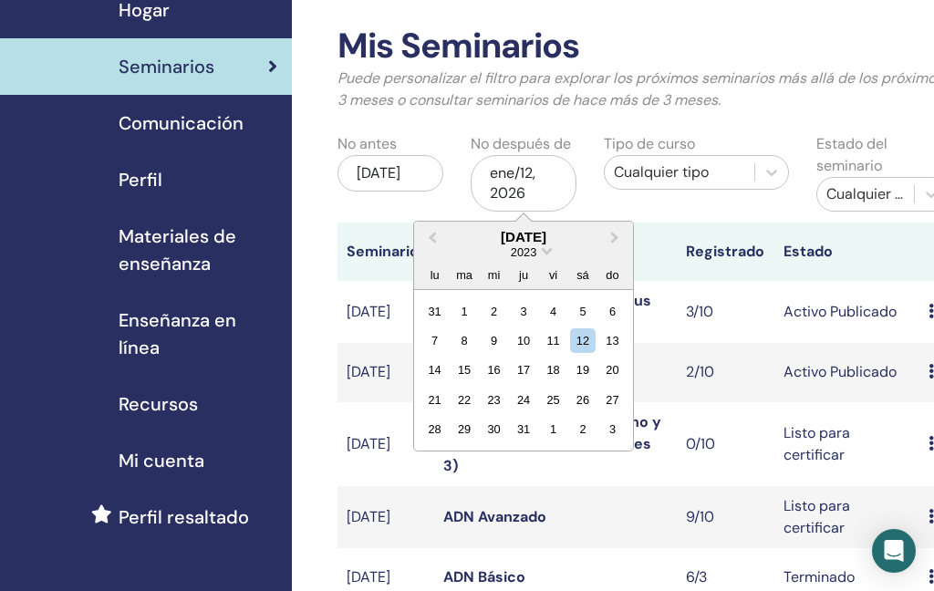
click at [433, 237] on span "Previous Month" at bounding box center [433, 236] width 0 height 19
click at [440, 237] on button "Previous Month" at bounding box center [430, 238] width 29 height 29
click at [433, 237] on span "Previous Month" at bounding box center [433, 236] width 0 height 19
click at [439, 238] on button "Previous Month" at bounding box center [430, 238] width 29 height 29
click at [433, 238] on span "Previous Month" at bounding box center [433, 236] width 0 height 19
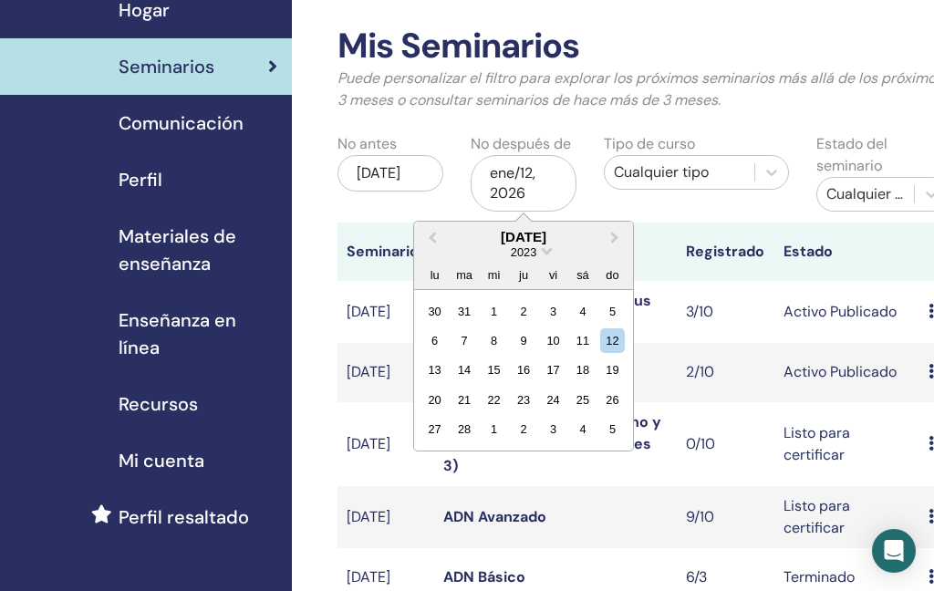
click at [433, 236] on span "Previous Month" at bounding box center [433, 236] width 0 height 19
click at [433, 237] on span "Previous Month" at bounding box center [433, 236] width 0 height 19
click at [433, 236] on span "Previous Month" at bounding box center [433, 236] width 0 height 19
click at [433, 238] on span "Previous Month" at bounding box center [433, 236] width 0 height 19
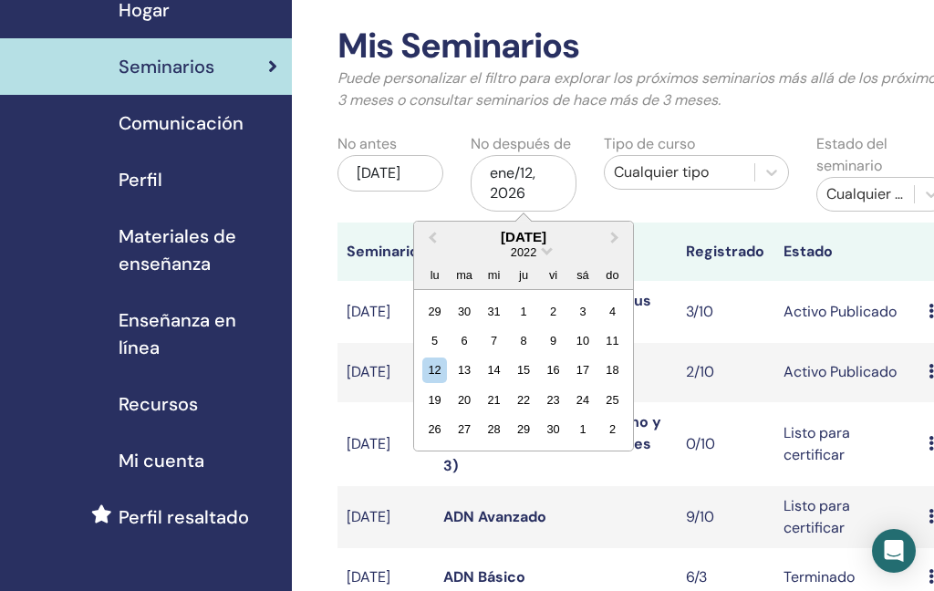
click at [433, 237] on span "Previous Month" at bounding box center [433, 236] width 0 height 19
click at [433, 240] on span "Previous Month" at bounding box center [433, 236] width 0 height 19
click at [433, 239] on span "Previous Month" at bounding box center [433, 236] width 0 height 19
click at [433, 238] on span "Previous Month" at bounding box center [433, 236] width 0 height 19
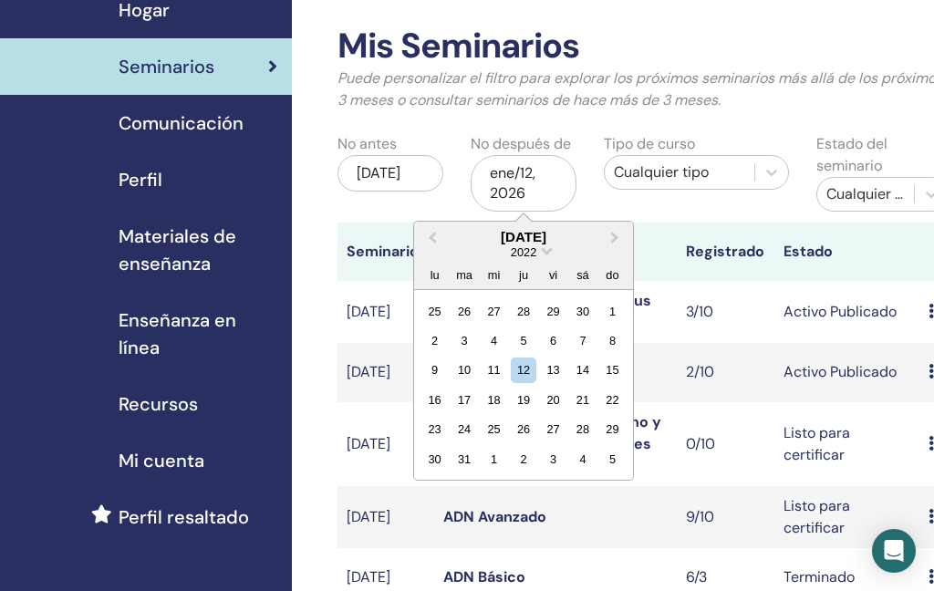
click at [433, 236] on span "Previous Month" at bounding box center [433, 236] width 0 height 19
click at [433, 235] on span "Previous Month" at bounding box center [433, 236] width 0 height 19
click at [438, 234] on button "Previous Month" at bounding box center [430, 238] width 29 height 29
click at [433, 235] on span "Previous Month" at bounding box center [433, 236] width 0 height 19
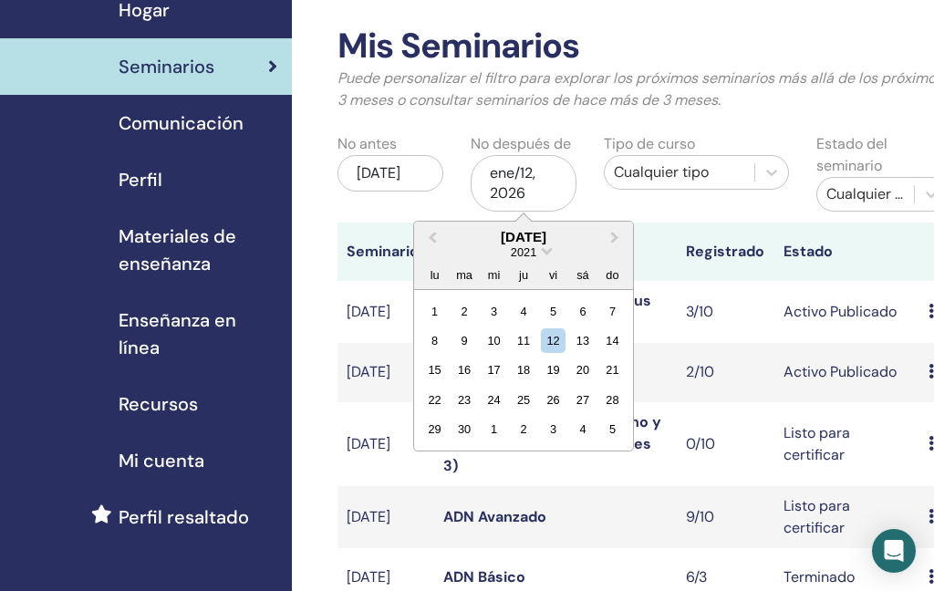
click at [438, 234] on button "Previous Month" at bounding box center [430, 238] width 29 height 29
click at [433, 235] on span "Previous Month" at bounding box center [433, 236] width 0 height 19
click at [433, 234] on span "Previous Month" at bounding box center [433, 236] width 0 height 19
click at [439, 233] on button "Previous Month" at bounding box center [430, 238] width 29 height 29
click at [438, 232] on button "Previous Month" at bounding box center [430, 238] width 29 height 29
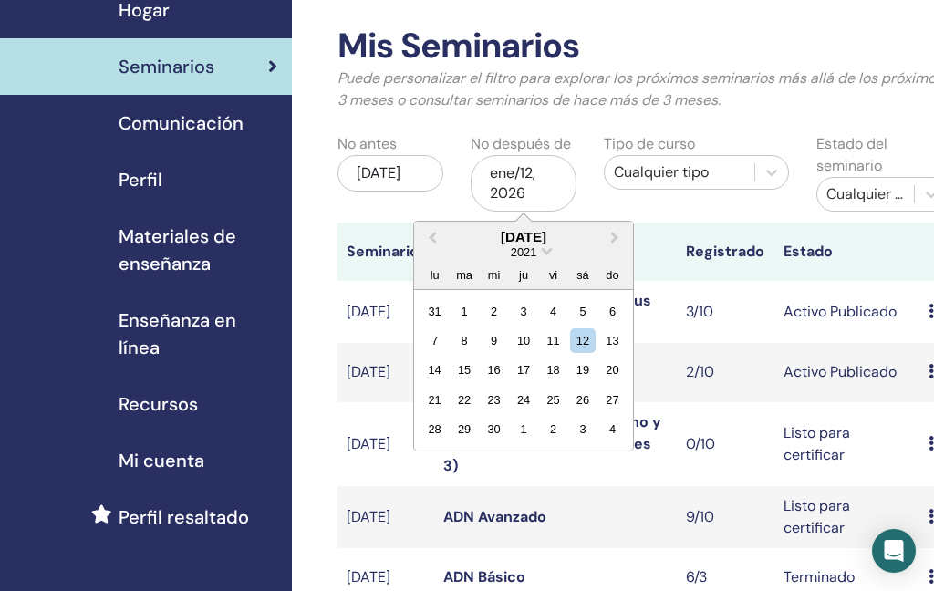
click at [439, 232] on button "Previous Month" at bounding box center [430, 238] width 29 height 29
click at [439, 233] on button "Previous Month" at bounding box center [430, 238] width 29 height 29
click at [438, 233] on button "Previous Month" at bounding box center [430, 238] width 29 height 29
click at [439, 233] on button "Previous Month" at bounding box center [430, 238] width 29 height 29
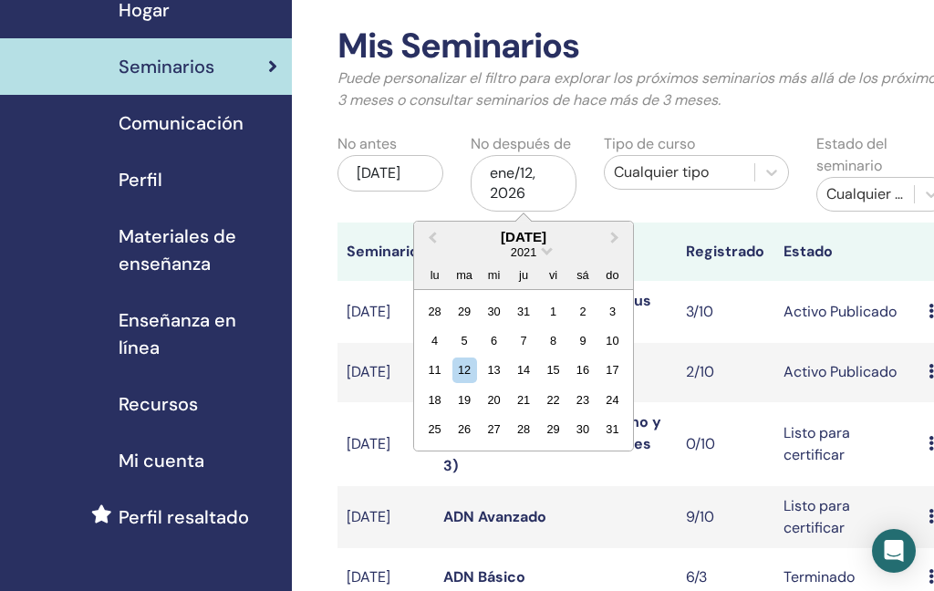
click at [441, 241] on button "Previous Month" at bounding box center [430, 238] width 29 height 29
click at [441, 240] on button "Previous Month" at bounding box center [430, 238] width 29 height 29
click at [440, 240] on button "Previous Month" at bounding box center [430, 238] width 29 height 29
click at [586, 345] on div "12" at bounding box center [582, 341] width 25 height 25
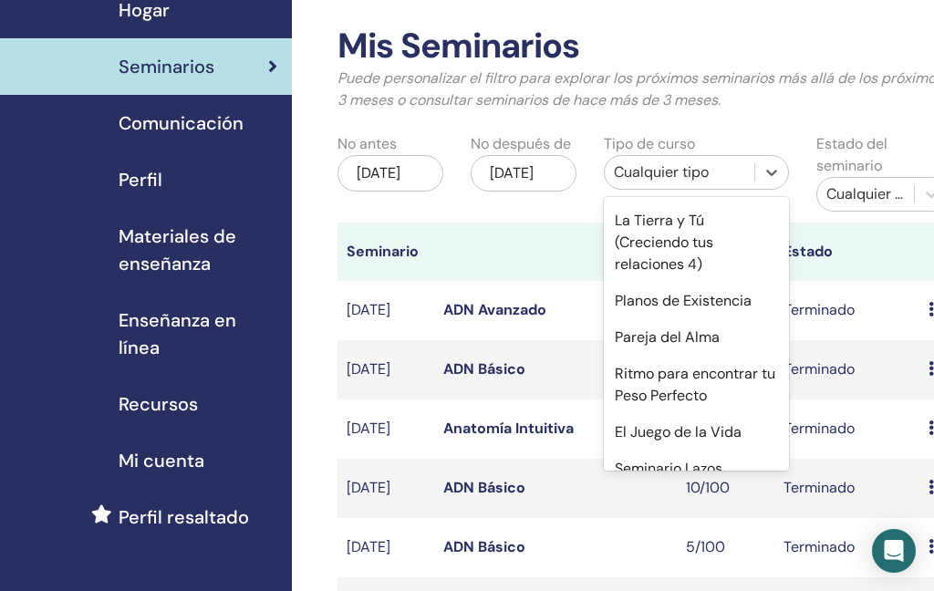
scroll to position [843, 0]
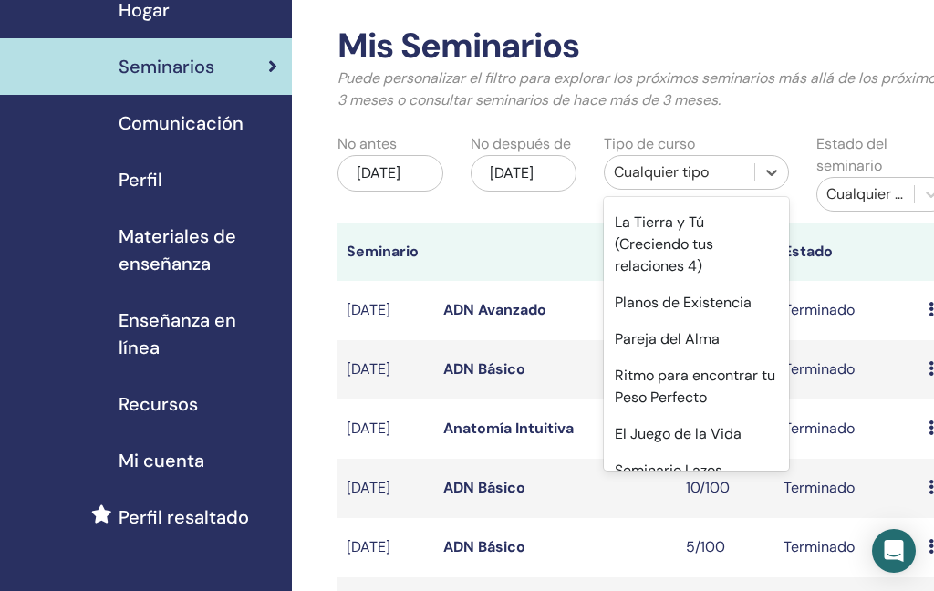
click at [692, 416] on div "El Juego de la Vida" at bounding box center [696, 434] width 185 height 37
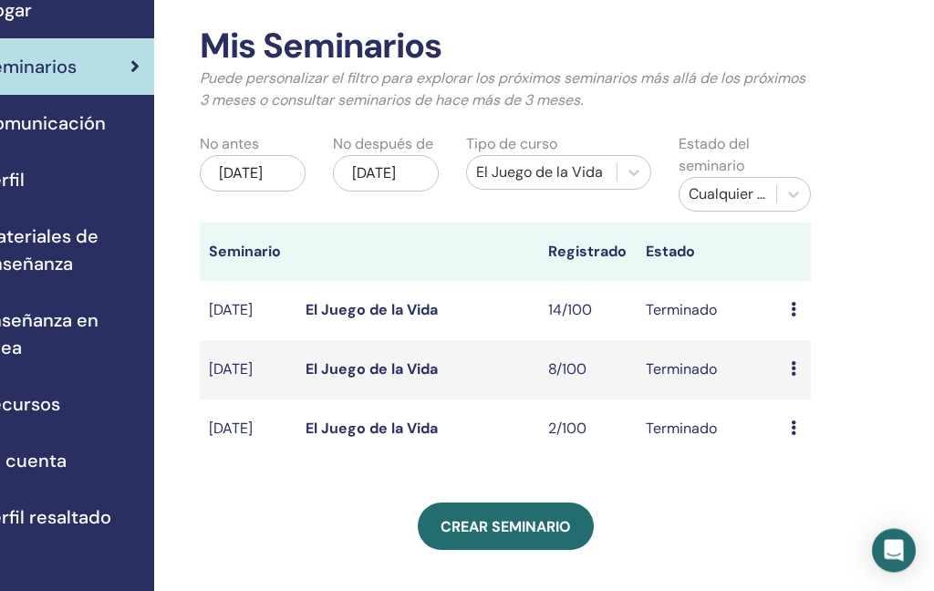
scroll to position [76, 29]
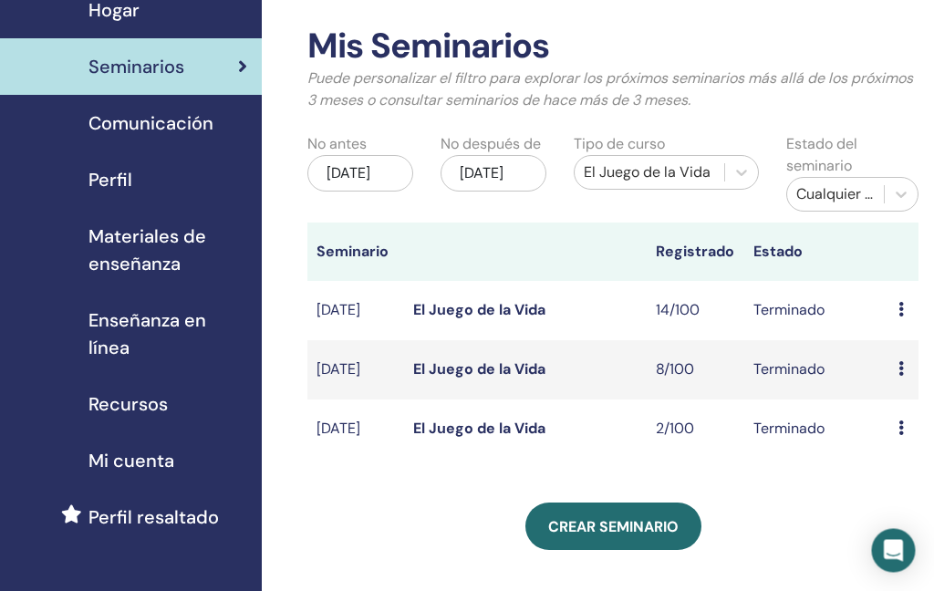
click at [476, 311] on link "El Juego de la Vida" at bounding box center [480, 310] width 132 height 19
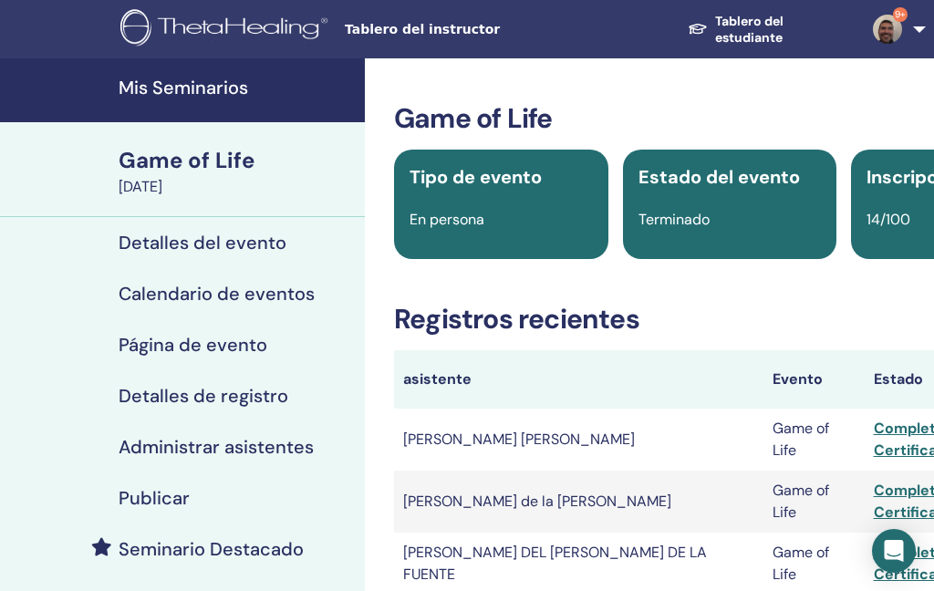
click at [247, 454] on h4 "Administrar asistentes" at bounding box center [216, 447] width 195 height 22
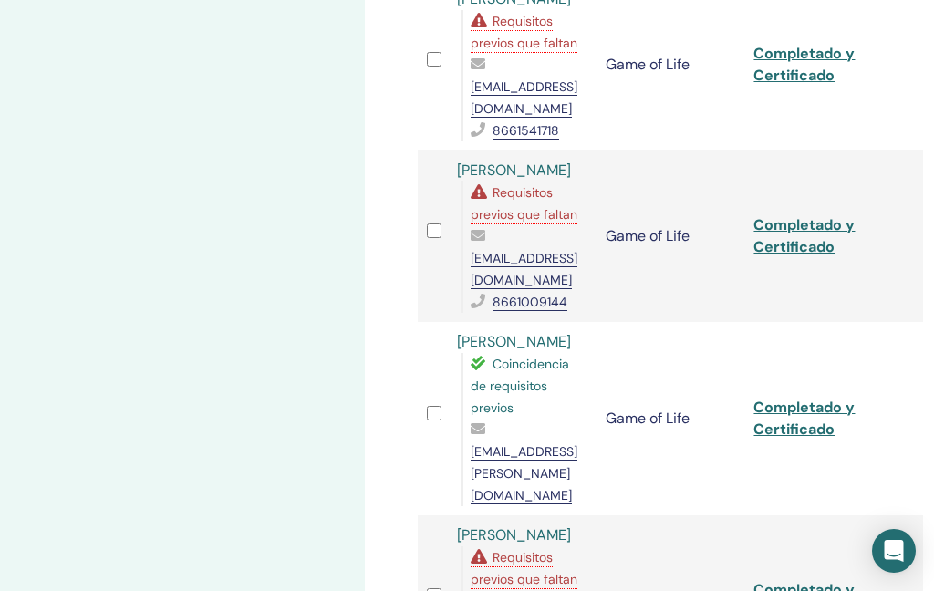
scroll to position [2297, 0]
click at [522, 550] on span "Requisitos previos que faltan" at bounding box center [524, 569] width 107 height 38
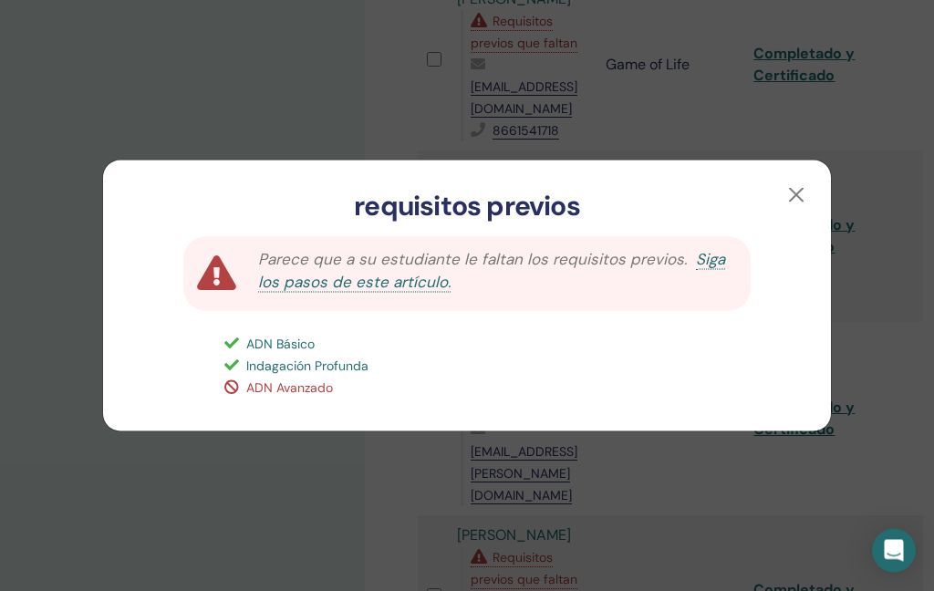
scroll to position [2298, 0]
click at [798, 210] on button "button" at bounding box center [796, 195] width 29 height 29
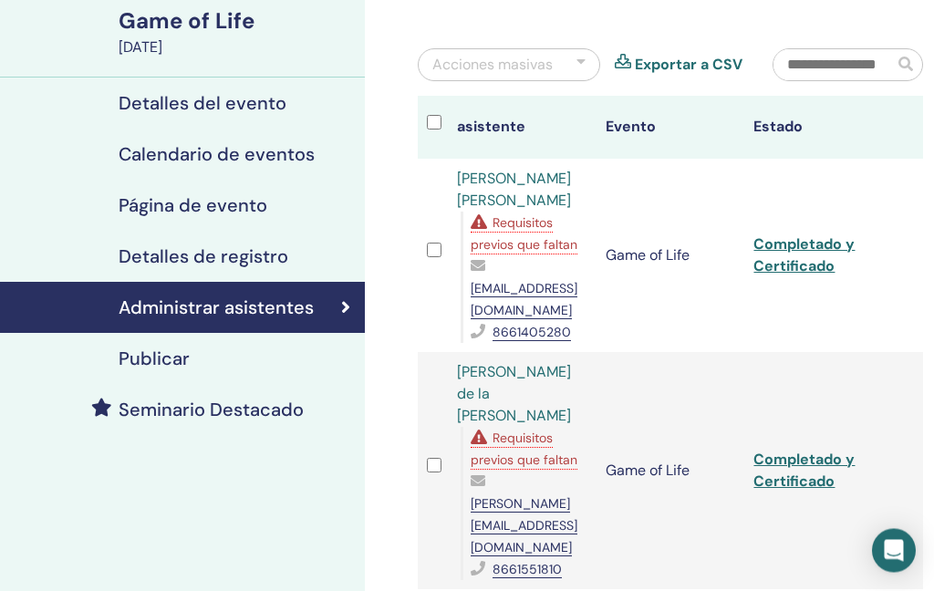
click at [530, 431] on span "Requisitos previos que faltan" at bounding box center [524, 450] width 107 height 38
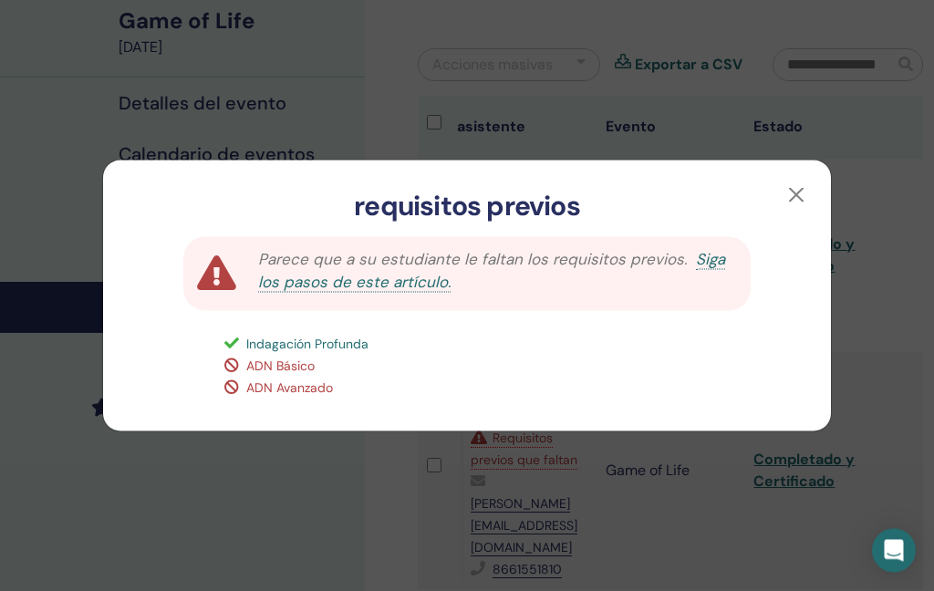
scroll to position [140, 0]
click at [784, 210] on button "button" at bounding box center [796, 195] width 29 height 29
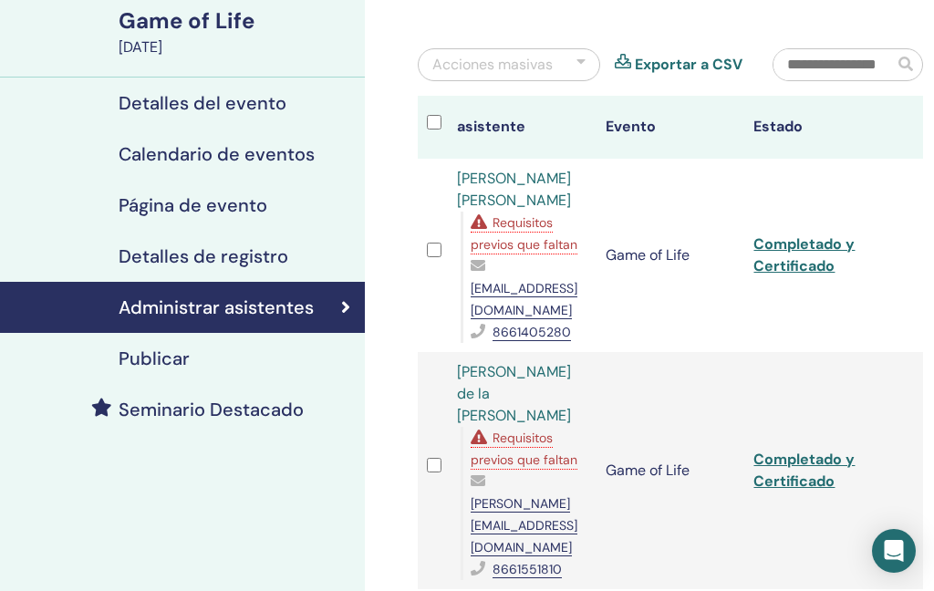
scroll to position [0, 0]
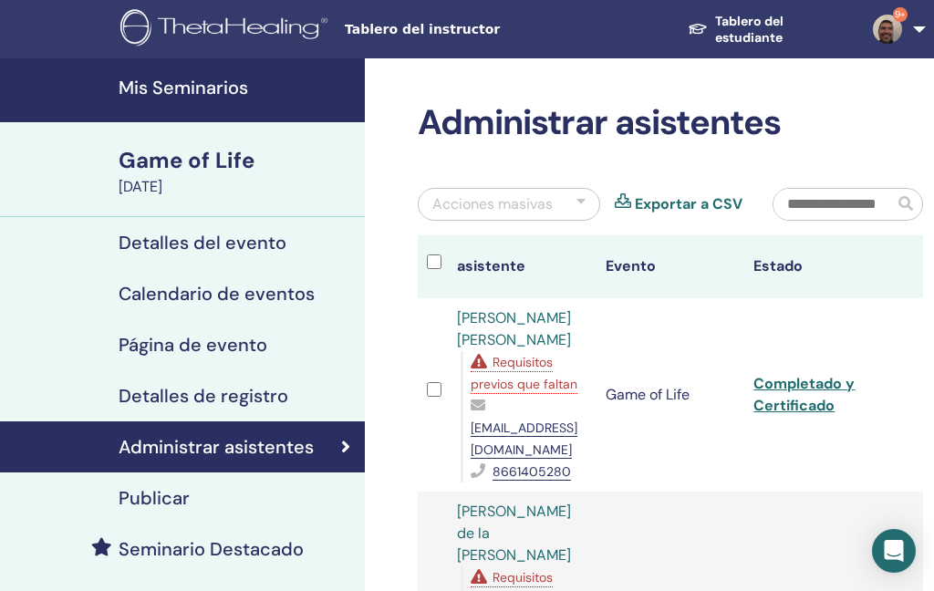
click at [900, 35] on img at bounding box center [887, 29] width 29 height 29
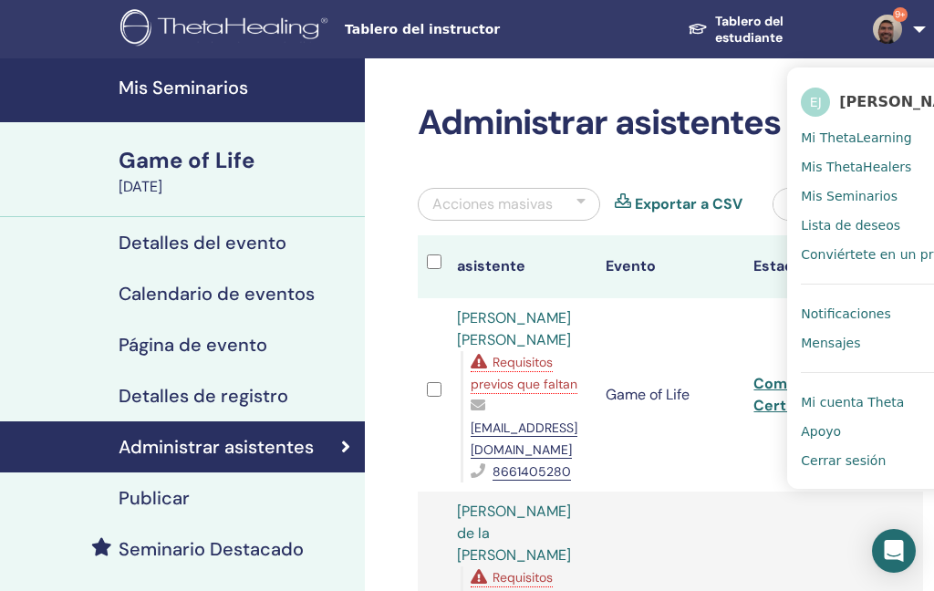
click at [844, 469] on span "Cerrar sesión" at bounding box center [843, 461] width 85 height 16
